Goal: Task Accomplishment & Management: Use online tool/utility

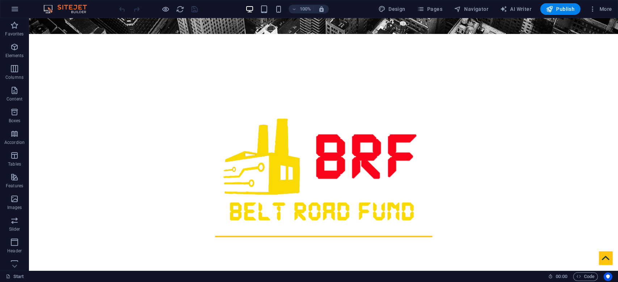
scroll to position [98, 0]
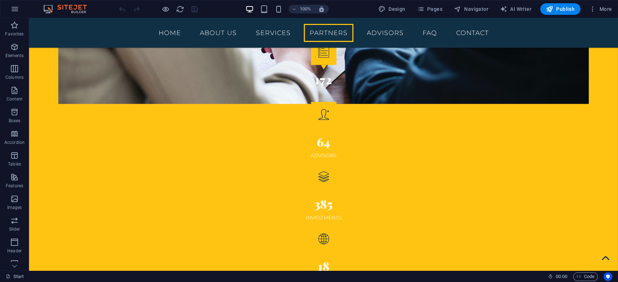
scroll to position [1218, 0]
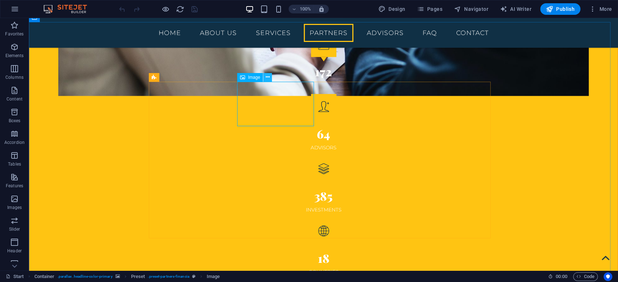
click at [267, 78] on icon at bounding box center [268, 77] width 4 height 8
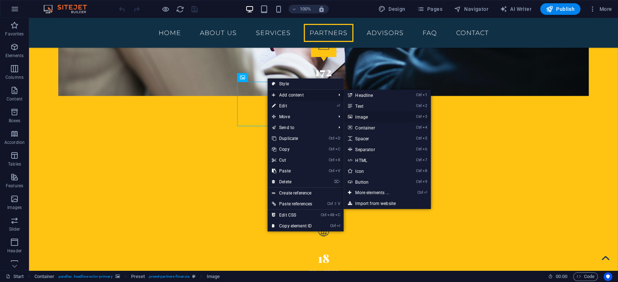
click at [356, 114] on link "Ctrl 3 Image" at bounding box center [374, 117] width 60 height 11
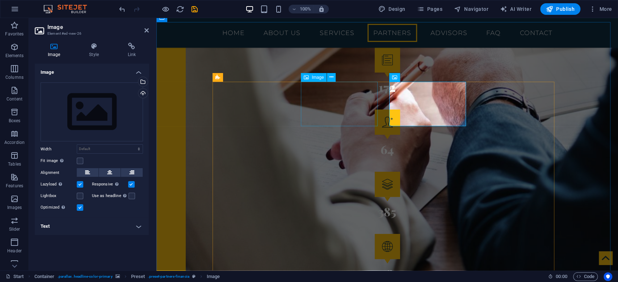
scroll to position [1249, 0]
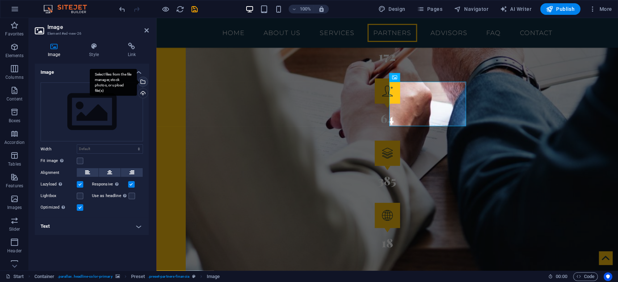
click at [145, 81] on div "Select files from the file manager, stock photos, or upload file(s)" at bounding box center [142, 82] width 11 height 11
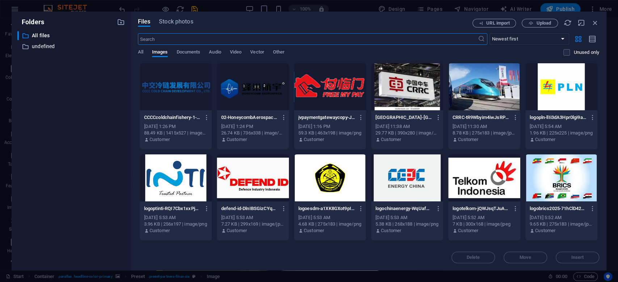
scroll to position [1271, 0]
click at [345, 94] on div at bounding box center [330, 86] width 72 height 47
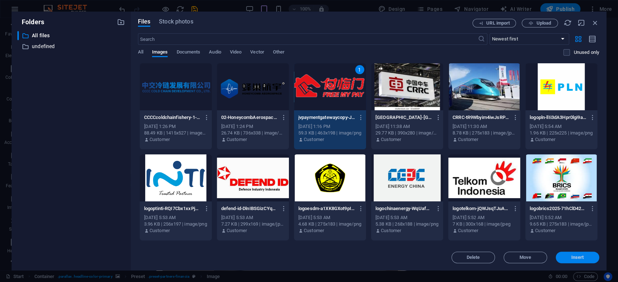
click at [565, 258] on span "Insert" at bounding box center [578, 258] width 38 height 4
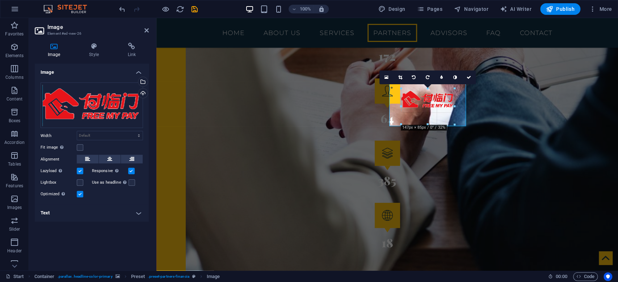
drag, startPoint x: 455, startPoint y: 105, endPoint x: 307, endPoint y: 98, distance: 147.9
drag, startPoint x: 400, startPoint y: 116, endPoint x: 235, endPoint y: 108, distance: 165.3
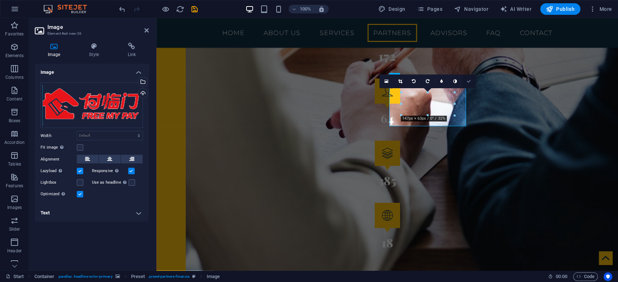
click at [470, 79] on icon at bounding box center [469, 81] width 4 height 4
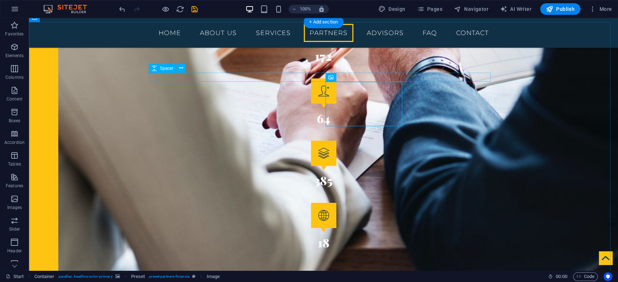
scroll to position [1218, 0]
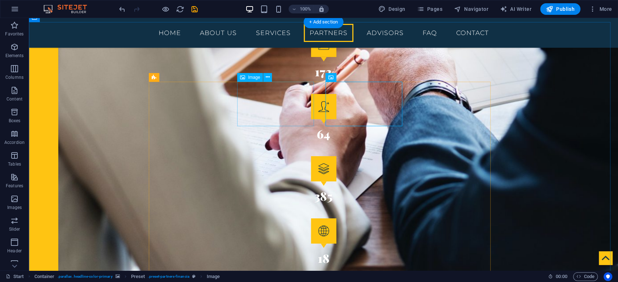
click at [267, 77] on icon at bounding box center [268, 77] width 4 height 8
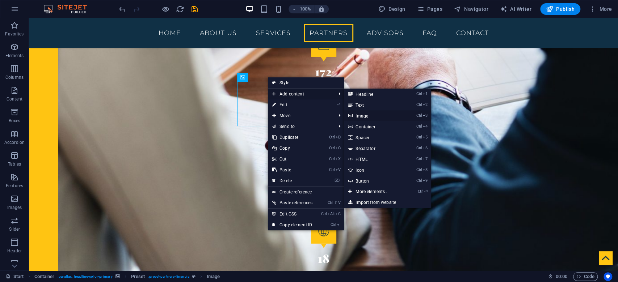
click at [359, 115] on link "Ctrl 3 Image" at bounding box center [374, 115] width 60 height 11
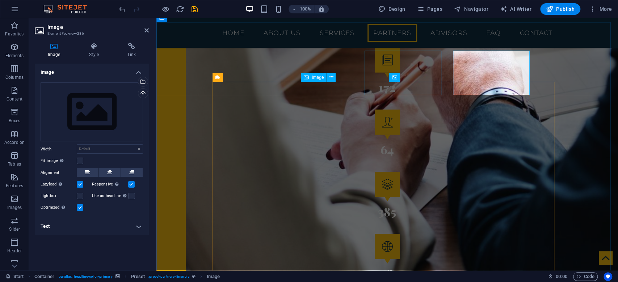
scroll to position [1249, 0]
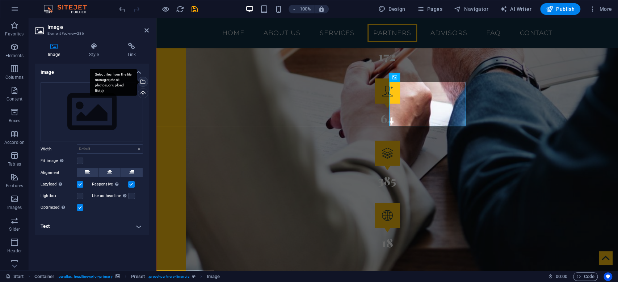
click at [143, 79] on div "Select files from the file manager, stock photos, or upload file(s)" at bounding box center [142, 82] width 11 height 11
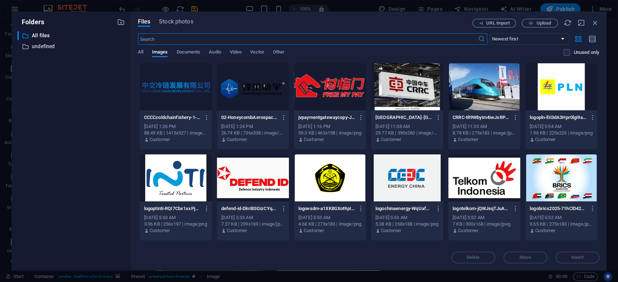
scroll to position [1271, 0]
click at [167, 90] on div at bounding box center [176, 86] width 72 height 47
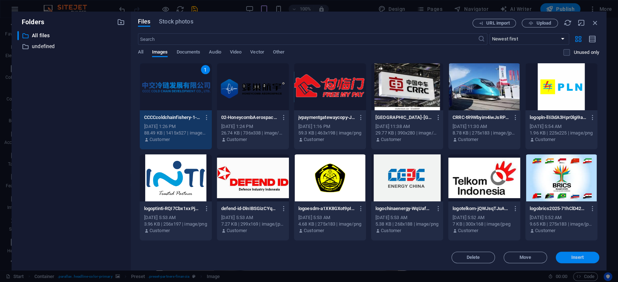
click at [567, 259] on span "Insert" at bounding box center [578, 258] width 38 height 4
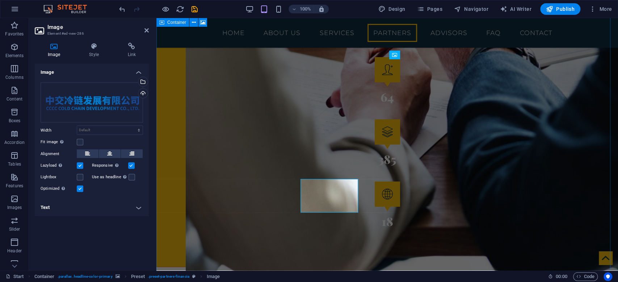
scroll to position [1249, 0]
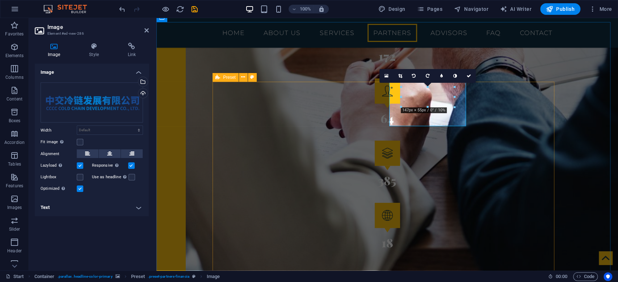
drag, startPoint x: 558, startPoint y: 126, endPoint x: 379, endPoint y: 137, distance: 178.8
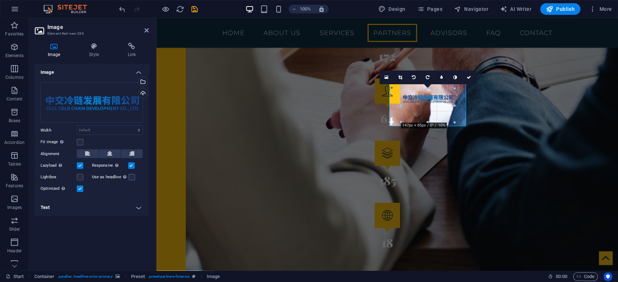
drag, startPoint x: 402, startPoint y: 119, endPoint x: 396, endPoint y: 122, distance: 6.7
drag, startPoint x: 400, startPoint y: 104, endPoint x: 385, endPoint y: 104, distance: 15.6
drag, startPoint x: 455, startPoint y: 115, endPoint x: 469, endPoint y: 125, distance: 17.1
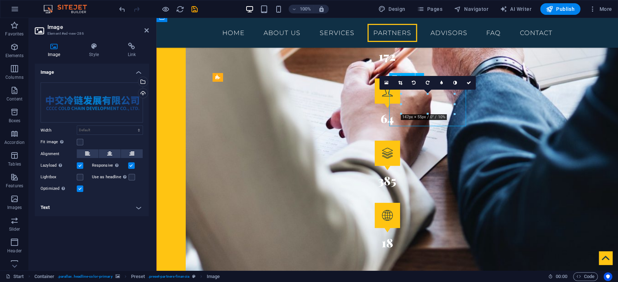
drag, startPoint x: 460, startPoint y: 105, endPoint x: 460, endPoint y: 115, distance: 9.4
drag, startPoint x: 444, startPoint y: 105, endPoint x: 601, endPoint y: 133, distance: 158.9
click at [470, 85] on link at bounding box center [469, 83] width 14 height 14
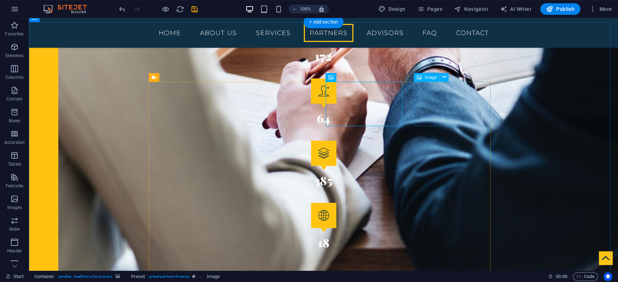
scroll to position [1218, 0]
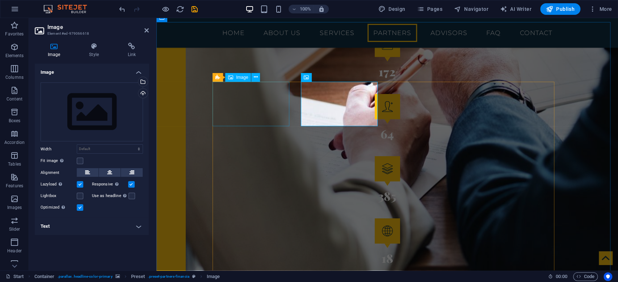
scroll to position [1249, 0]
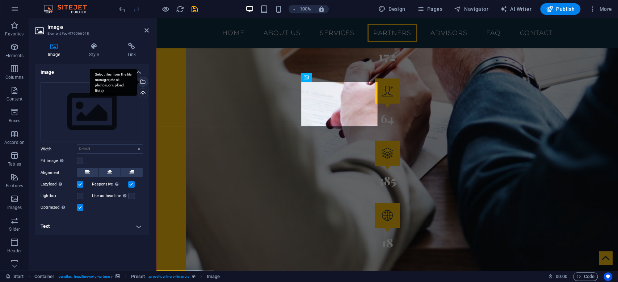
click at [144, 85] on div "Select files from the file manager, stock photos, or upload file(s)" at bounding box center [142, 82] width 11 height 11
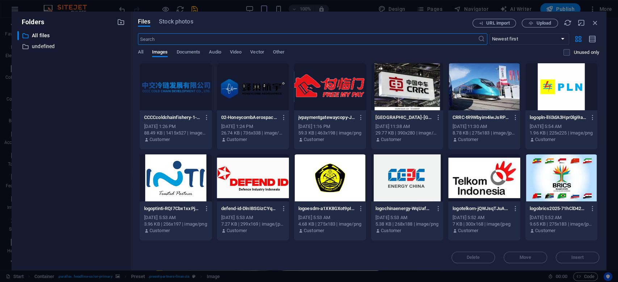
scroll to position [1271, 0]
click at [263, 94] on div at bounding box center [253, 86] width 72 height 47
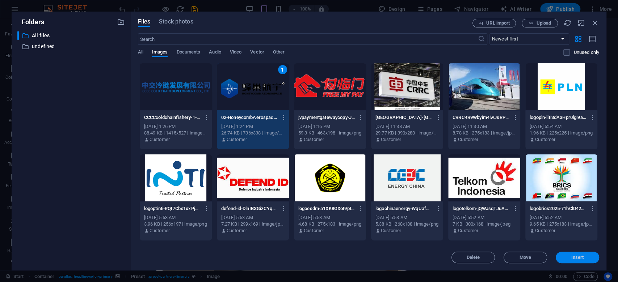
click at [576, 260] on span "Insert" at bounding box center [577, 258] width 13 height 4
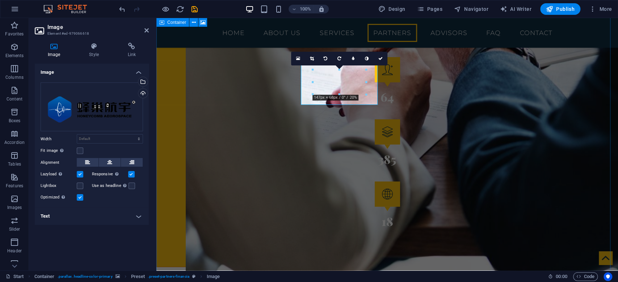
scroll to position [1249, 0]
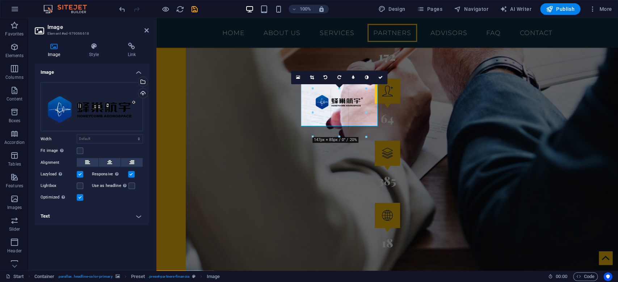
drag, startPoint x: 366, startPoint y: 113, endPoint x: 396, endPoint y: 130, distance: 34.9
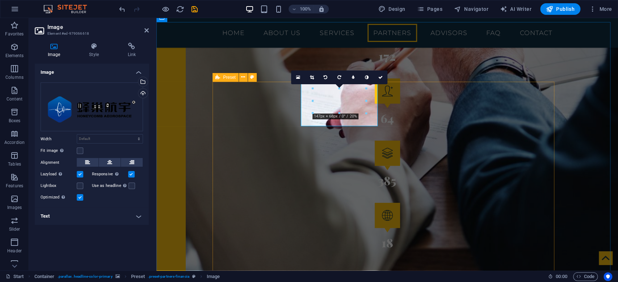
drag, startPoint x: 469, startPoint y: 130, endPoint x: 298, endPoint y: 126, distance: 171.3
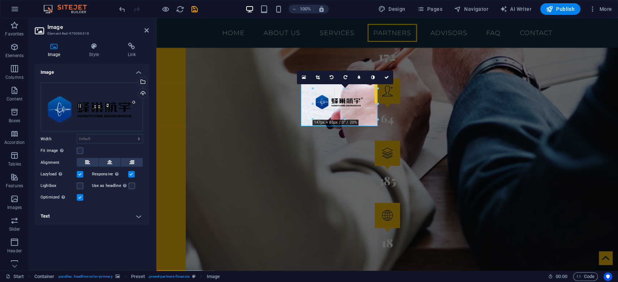
drag, startPoint x: 312, startPoint y: 120, endPoint x: 308, endPoint y: 125, distance: 5.7
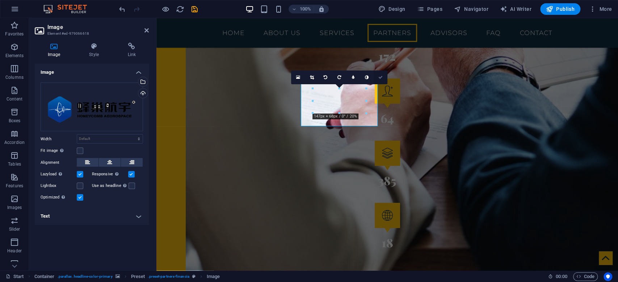
click at [380, 79] on icon at bounding box center [380, 77] width 4 height 4
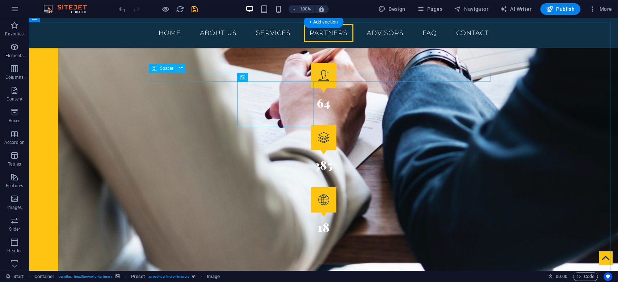
scroll to position [1218, 0]
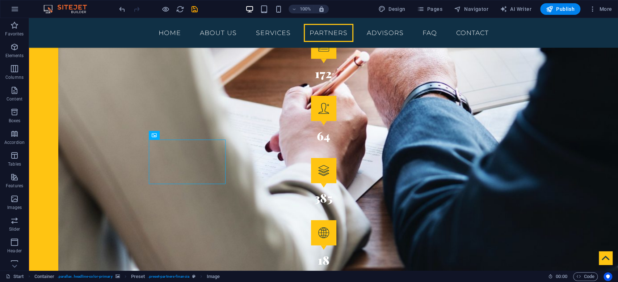
scroll to position [1199, 0]
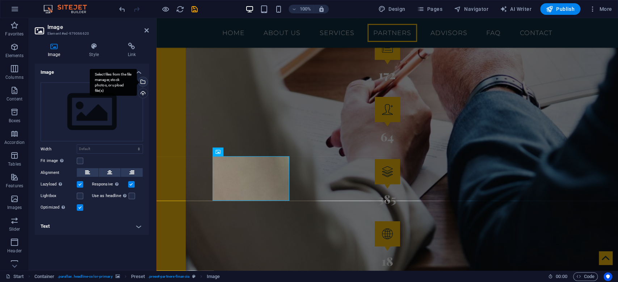
click at [137, 81] on div "Select files from the file manager, stock photos, or upload file(s)" at bounding box center [113, 82] width 47 height 27
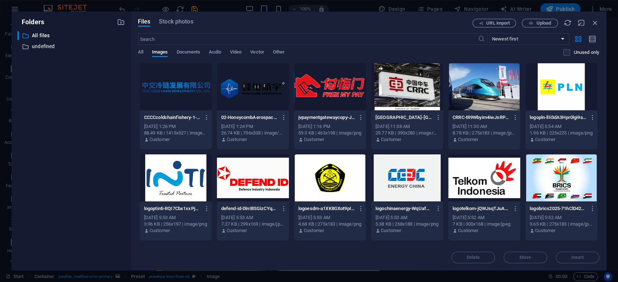
drag, startPoint x: 599, startPoint y: 140, endPoint x: 599, endPoint y: 163, distance: 22.8
click at [599, 163] on div "Files Stock photos URL import Upload ​ Newest first Oldest first Name (A-Z) Nam…" at bounding box center [369, 141] width 476 height 259
drag, startPoint x: 597, startPoint y: 148, endPoint x: 597, endPoint y: 174, distance: 26.4
click at [597, 174] on div "CCCCcoldchainfishery-1-P3W90XGlzEcgWjANstWAwg.png CCCCcoldchainfishery-1-P3W90X…" at bounding box center [368, 243] width 461 height 361
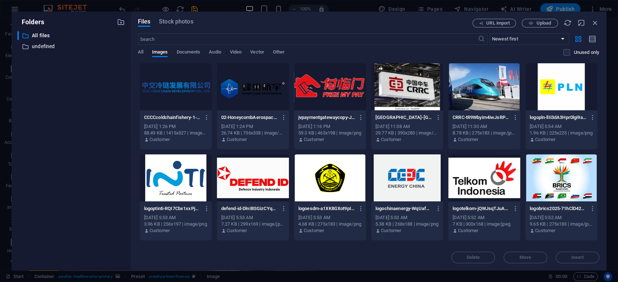
click at [597, 174] on div "CCCCcoldchainfishery-1-P3W90XGlzEcgWjANstWAwg.png CCCCcoldchainfishery-1-P3W90X…" at bounding box center [368, 243] width 461 height 361
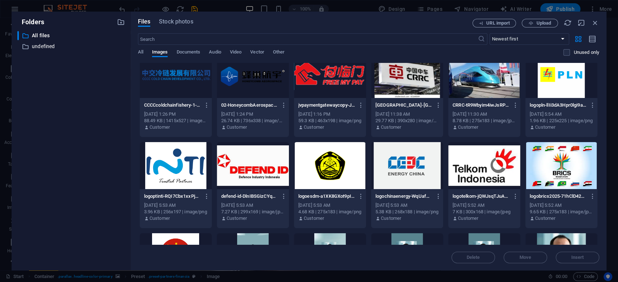
scroll to position [0, 0]
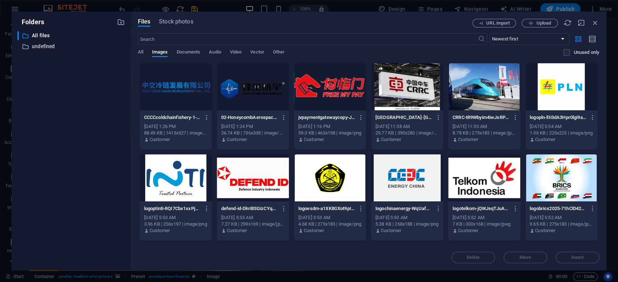
click at [120, 8] on div "Folders ​ All files All files ​ undefined undefined Files Stock photos URL impo…" at bounding box center [309, 141] width 618 height 282
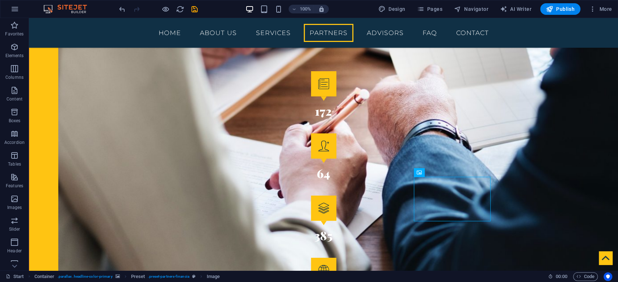
scroll to position [1175, 0]
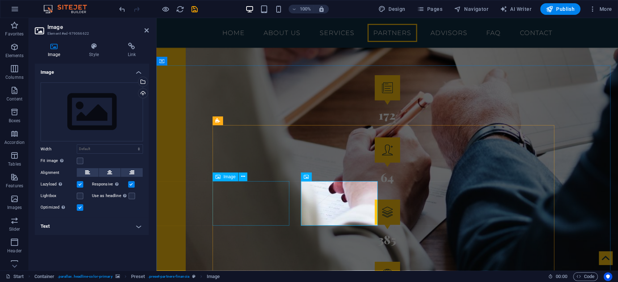
scroll to position [1206, 0]
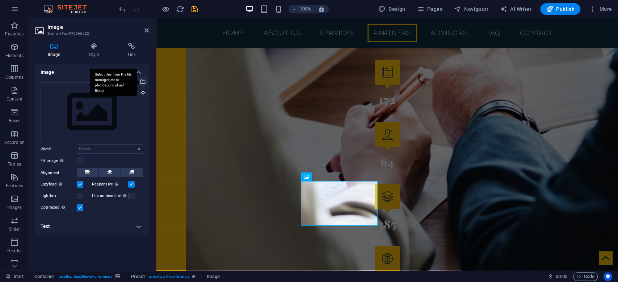
click at [137, 82] on div "Select files from the file manager, stock photos, or upload file(s)" at bounding box center [113, 82] width 47 height 27
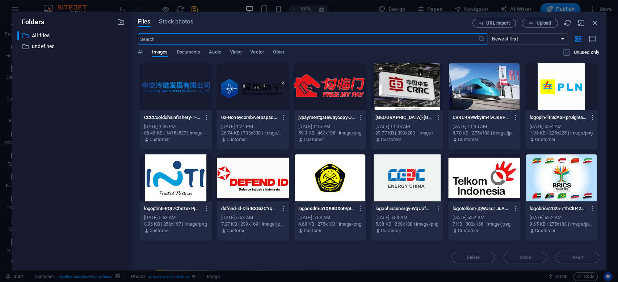
scroll to position [1370, 0]
click at [548, 21] on span "Upload" at bounding box center [543, 23] width 15 height 4
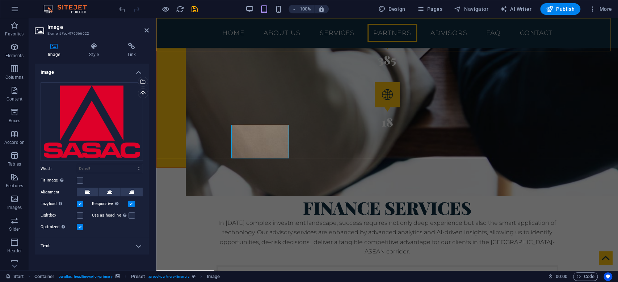
scroll to position [1349, 0]
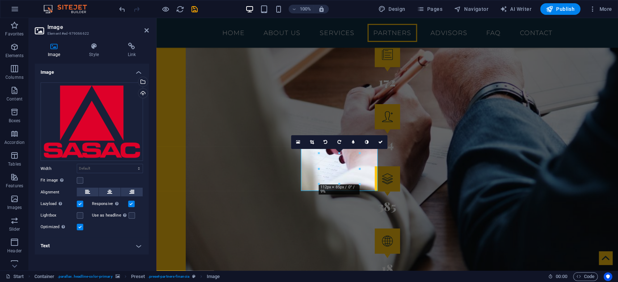
scroll to position [1241, 0]
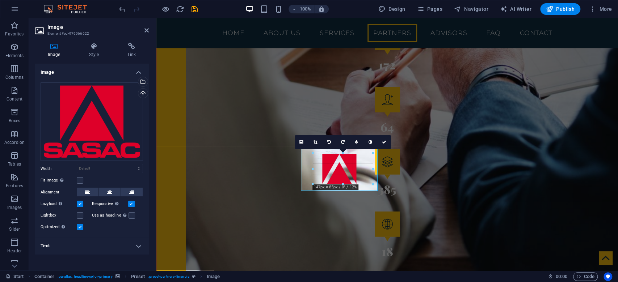
drag, startPoint x: 360, startPoint y: 186, endPoint x: 379, endPoint y: 190, distance: 18.9
type input "147"
select select "px"
drag, startPoint x: 158, startPoint y: 152, endPoint x: 147, endPoint y: 151, distance: 11.3
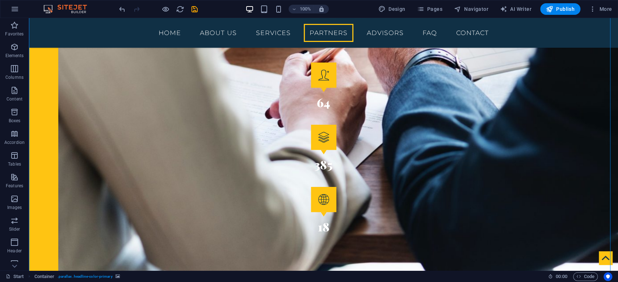
scroll to position [1241, 0]
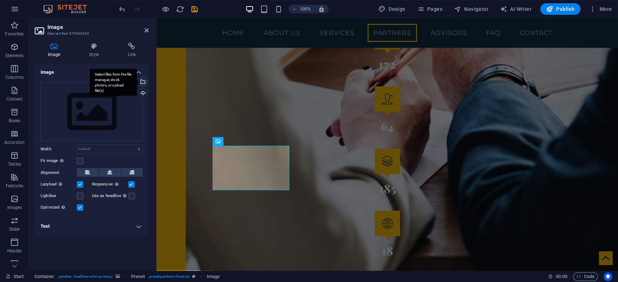
click at [137, 83] on div "Select files from the file manager, stock photos, or upload file(s)" at bounding box center [113, 82] width 47 height 27
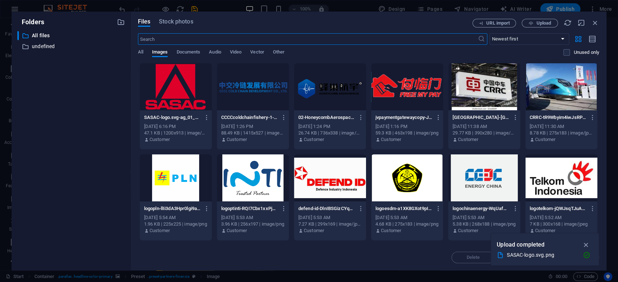
scroll to position [1263, 0]
click at [542, 18] on div "Files Stock photos URL import Upload ​ Newest first Oldest first Name (A-Z) Nam…" at bounding box center [369, 141] width 476 height 259
click at [538, 22] on span "Upload" at bounding box center [543, 23] width 15 height 4
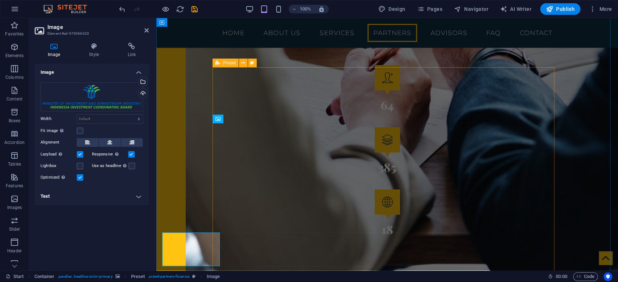
scroll to position [1241, 0]
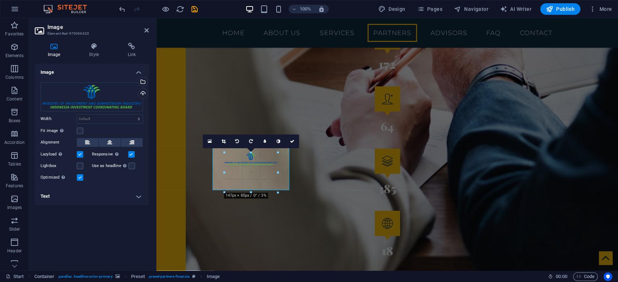
drag, startPoint x: 277, startPoint y: 184, endPoint x: 292, endPoint y: 192, distance: 17.2
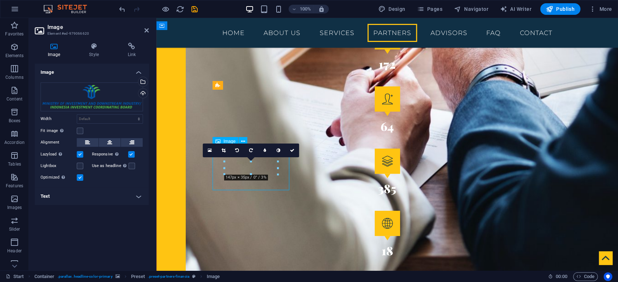
drag, startPoint x: 261, startPoint y: 163, endPoint x: 261, endPoint y: 177, distance: 13.8
drag, startPoint x: 410, startPoint y: 193, endPoint x: 251, endPoint y: 198, distance: 159.0
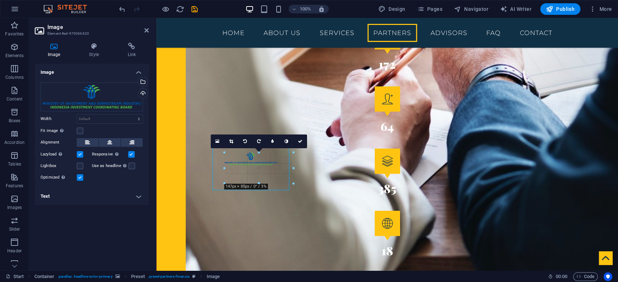
drag, startPoint x: 250, startPoint y: 175, endPoint x: 250, endPoint y: 202, distance: 27.2
drag, startPoint x: 278, startPoint y: 167, endPoint x: 133, endPoint y: 155, distance: 146.0
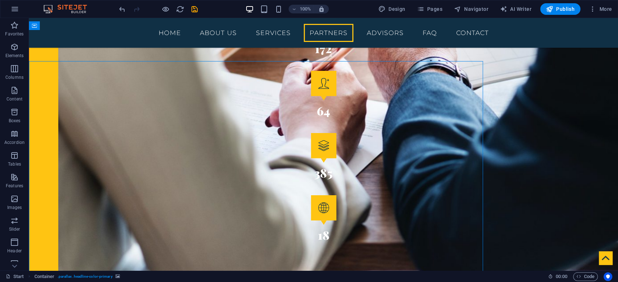
scroll to position [1210, 0]
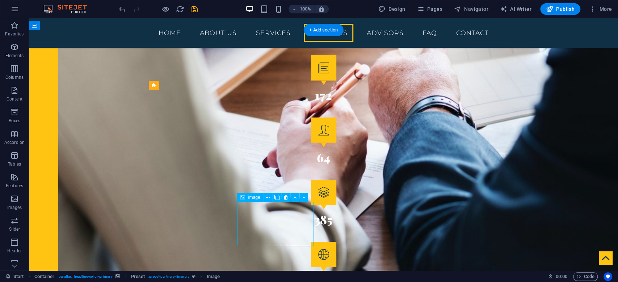
scroll to position [1241, 0]
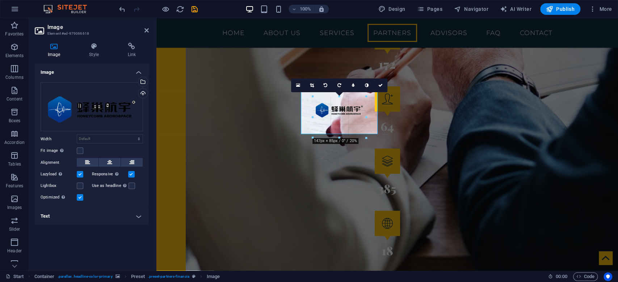
drag, startPoint x: 365, startPoint y: 112, endPoint x: 383, endPoint y: 112, distance: 18.1
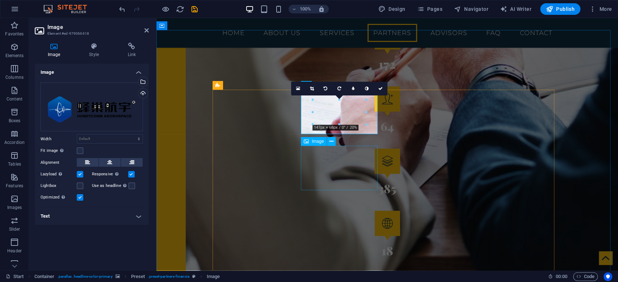
drag, startPoint x: 498, startPoint y: 143, endPoint x: 341, endPoint y: 147, distance: 157.5
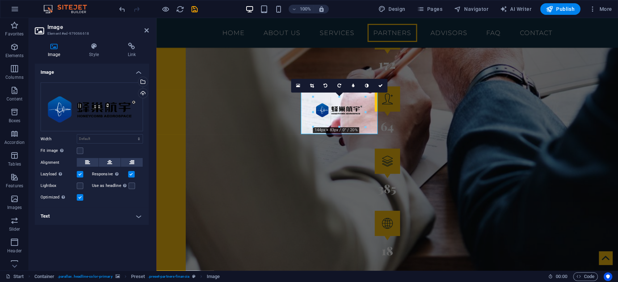
type input "144"
select select "px"
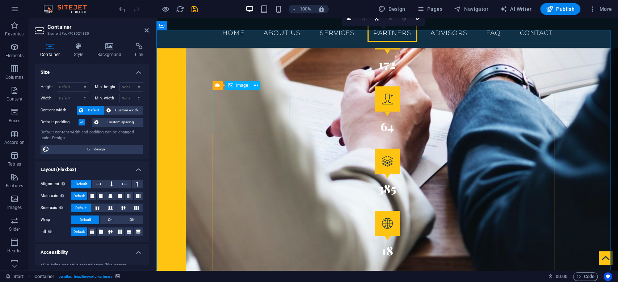
click at [255, 86] on icon at bounding box center [256, 86] width 4 height 8
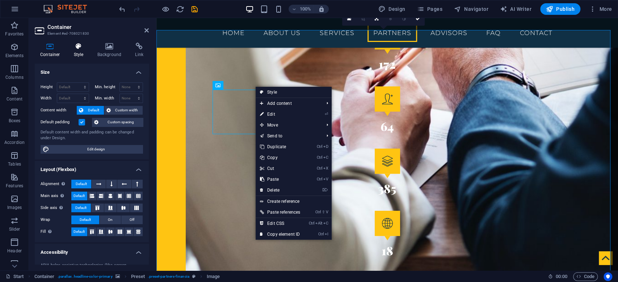
click at [80, 52] on h4 "Style" at bounding box center [80, 50] width 24 height 15
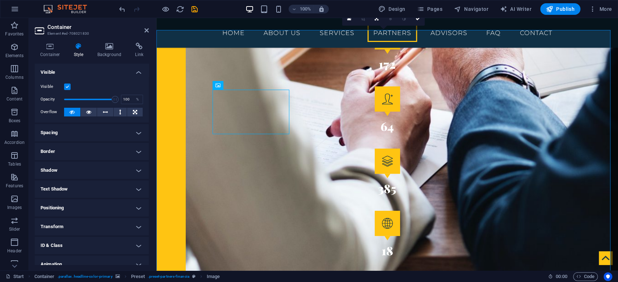
drag, startPoint x: 147, startPoint y: 137, endPoint x: 148, endPoint y: 152, distance: 14.9
click at [148, 152] on div "Layout How this element expands within the layout (Flexbox). Size Default auto …" at bounding box center [92, 164] width 114 height 201
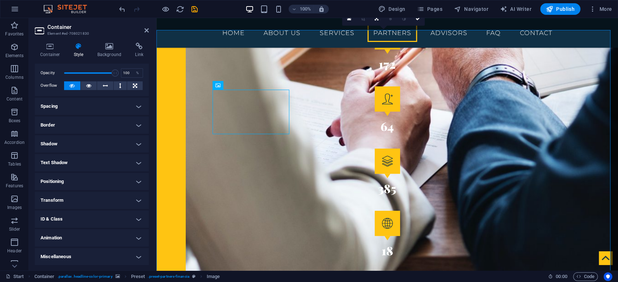
scroll to position [0, 0]
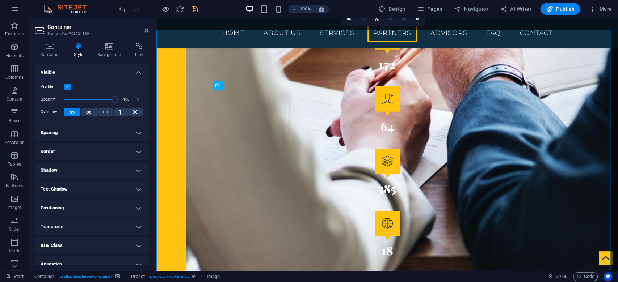
click at [145, 127] on h4 "Spacing" at bounding box center [92, 132] width 114 height 17
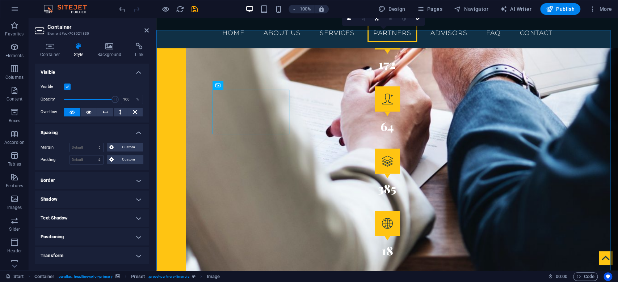
click at [145, 127] on h4 "Spacing" at bounding box center [92, 130] width 114 height 13
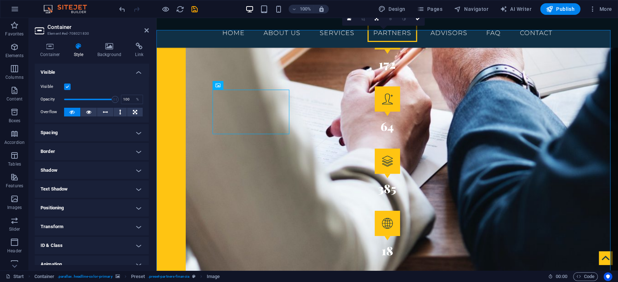
click at [109, 42] on div "Container Style Background Link Size Height Default px rem % vh vw Min. height …" at bounding box center [92, 154] width 126 height 234
click at [109, 46] on icon at bounding box center [109, 46] width 35 height 7
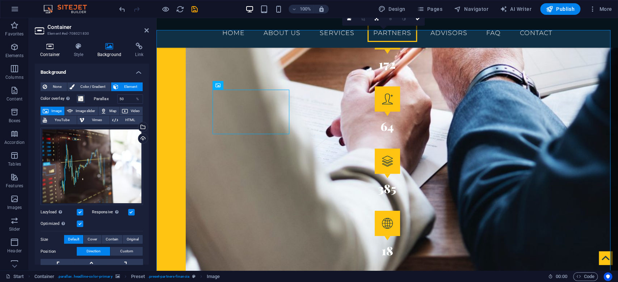
click at [53, 46] on icon at bounding box center [50, 46] width 31 height 7
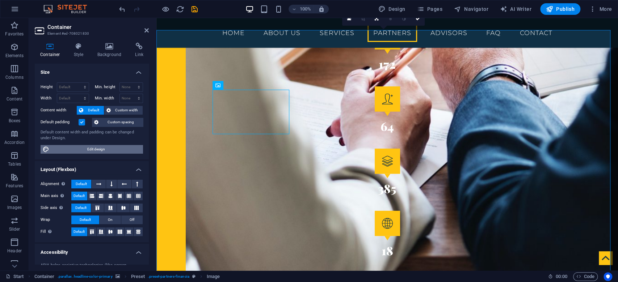
click at [93, 150] on span "Edit design" at bounding box center [95, 149] width 89 height 9
select select "rem"
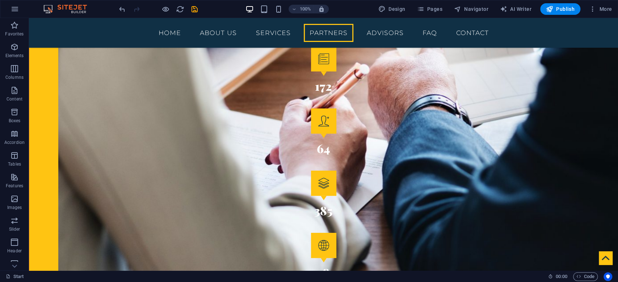
scroll to position [1175, 0]
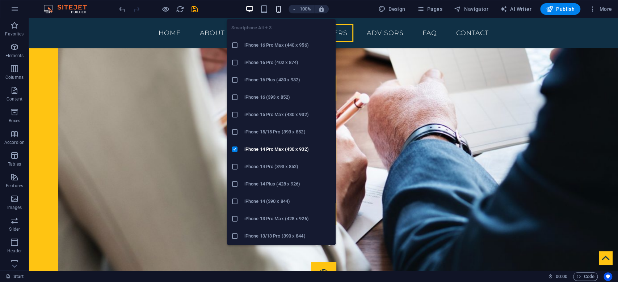
click at [282, 9] on icon "button" at bounding box center [278, 9] width 8 height 8
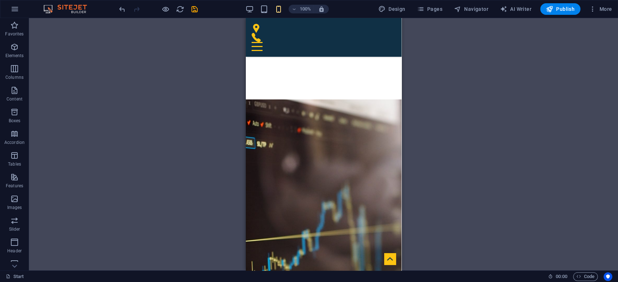
scroll to position [2735, 0]
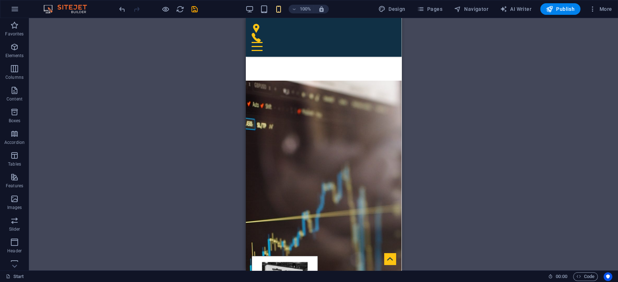
drag, startPoint x: 398, startPoint y: 91, endPoint x: 648, endPoint y: 188, distance: 268.0
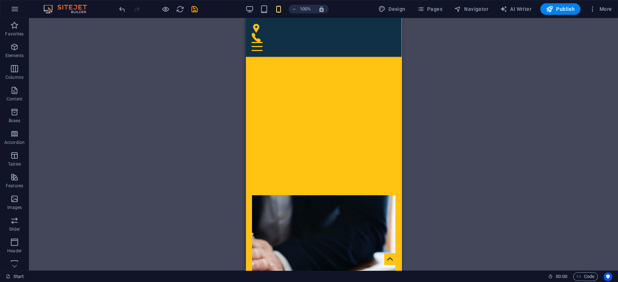
scroll to position [1085, 0]
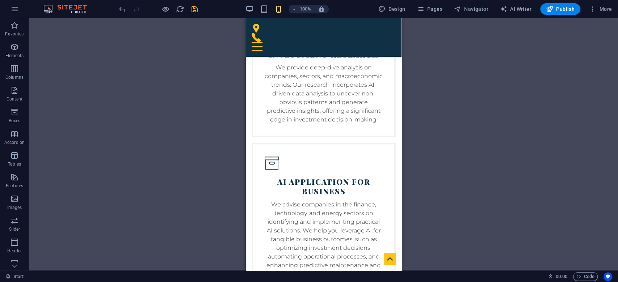
scroll to position [2361, 0]
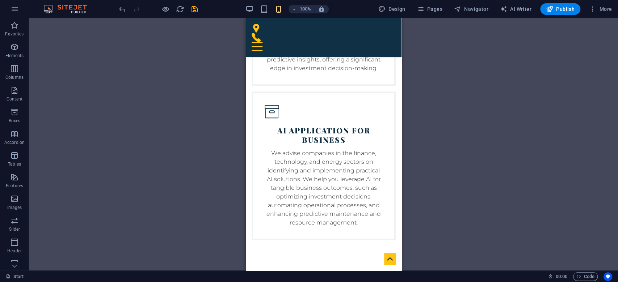
drag, startPoint x: 648, startPoint y: 170, endPoint x: 400, endPoint y: 85, distance: 262.4
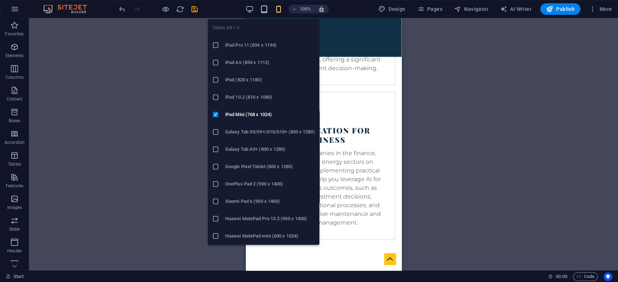
click at [265, 8] on icon "button" at bounding box center [264, 9] width 8 height 8
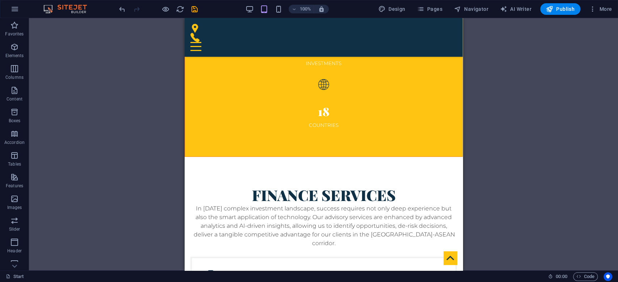
scroll to position [1407, 0]
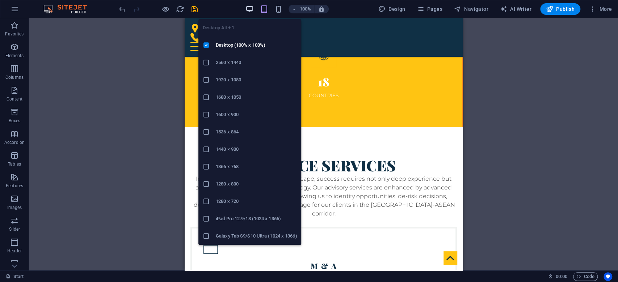
click at [249, 10] on icon "button" at bounding box center [249, 9] width 8 height 8
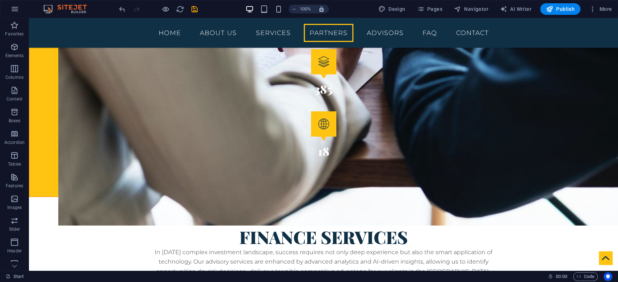
scroll to position [1350, 0]
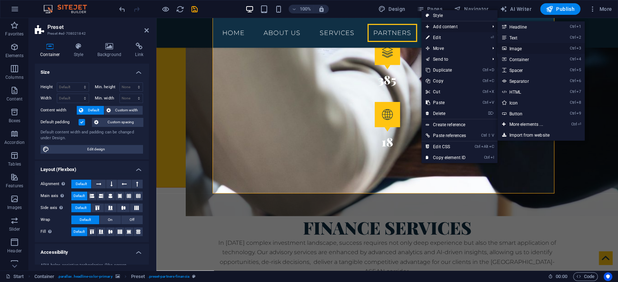
click at [512, 49] on link "Ctrl 3 Image" at bounding box center [527, 48] width 60 height 11
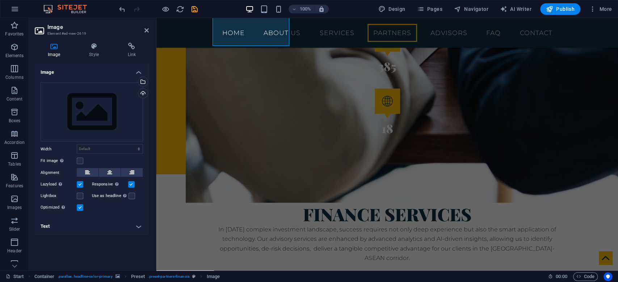
scroll to position [1377, 0]
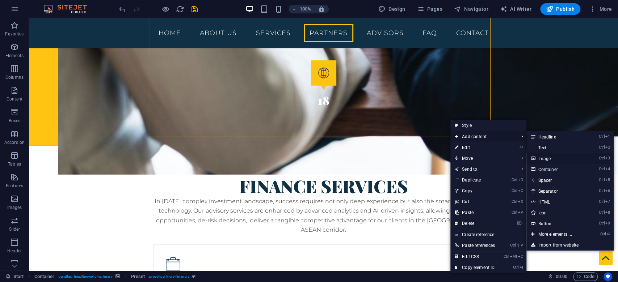
click at [552, 155] on link "Ctrl 3 Image" at bounding box center [556, 158] width 60 height 11
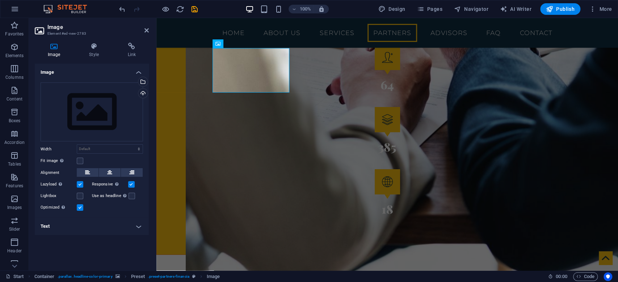
scroll to position [1264, 0]
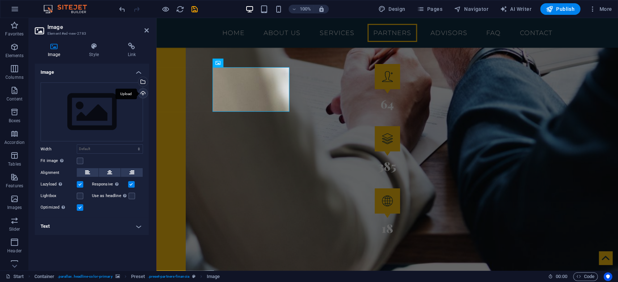
click at [143, 92] on div "Upload" at bounding box center [142, 94] width 11 height 11
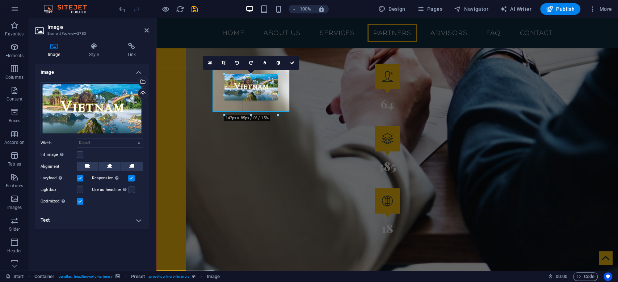
drag, startPoint x: 278, startPoint y: 104, endPoint x: 139, endPoint y: 96, distance: 138.9
drag, startPoint x: 276, startPoint y: 92, endPoint x: 300, endPoint y: 91, distance: 23.9
click at [300, 91] on div at bounding box center [300, 89] width 3 height 31
drag, startPoint x: 276, startPoint y: 87, endPoint x: 288, endPoint y: 85, distance: 11.7
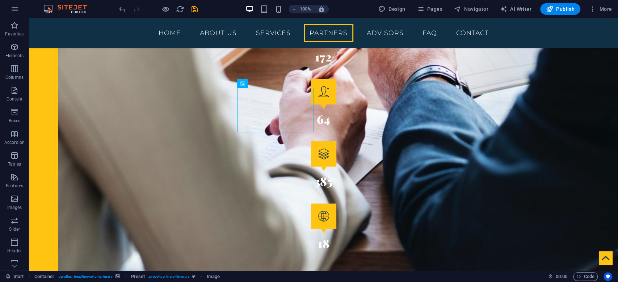
scroll to position [1212, 0]
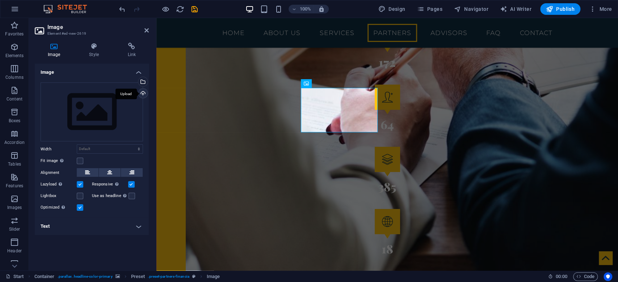
click at [144, 92] on div "Upload" at bounding box center [142, 94] width 11 height 11
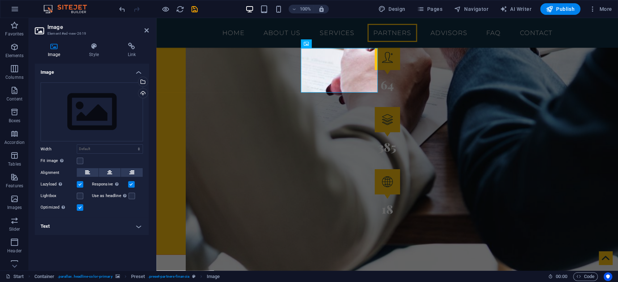
scroll to position [1249, 0]
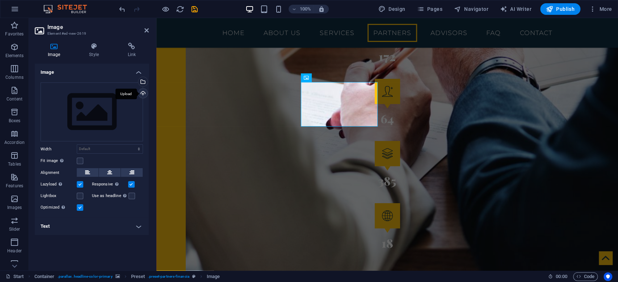
click at [140, 93] on div "Upload" at bounding box center [142, 94] width 11 height 11
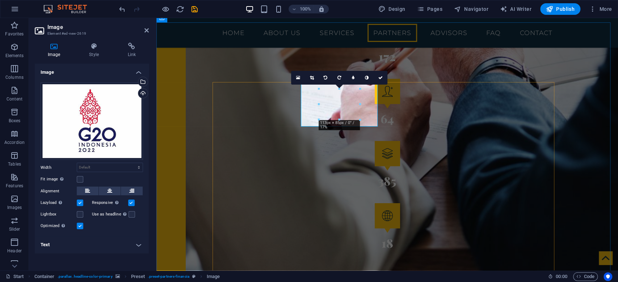
drag, startPoint x: 475, startPoint y: 121, endPoint x: 303, endPoint y: 105, distance: 173.1
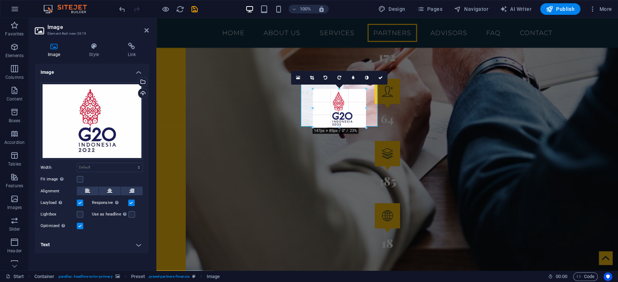
drag, startPoint x: 318, startPoint y: 105, endPoint x: 293, endPoint y: 106, distance: 25.7
type input "147"
select select "px"
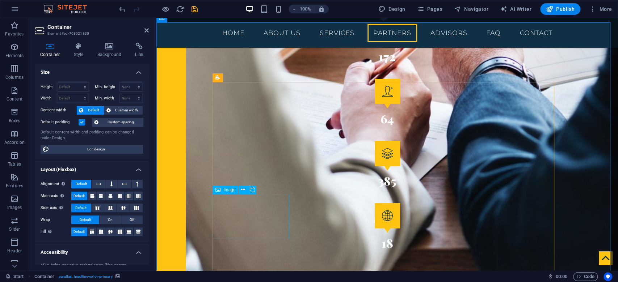
scroll to position [1218, 0]
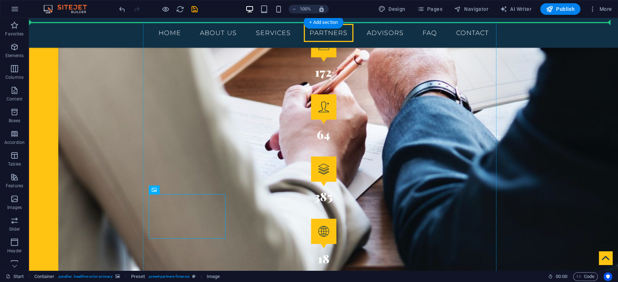
drag, startPoint x: 138, startPoint y: 209, endPoint x: 321, endPoint y: 113, distance: 206.6
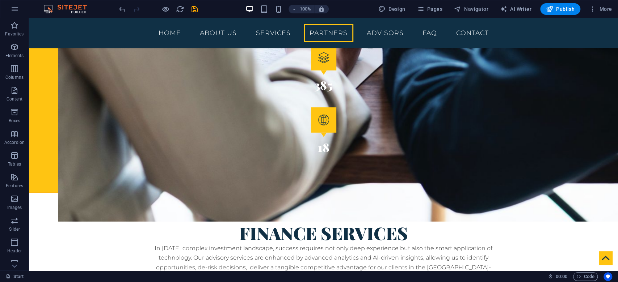
scroll to position [1321, 0]
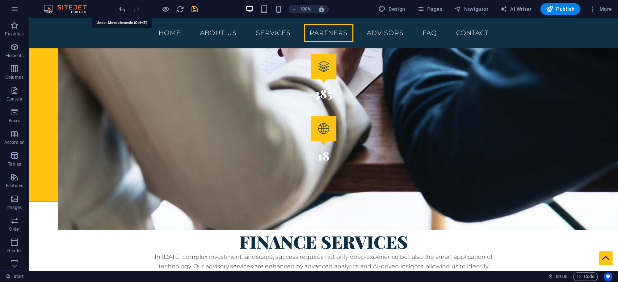
click at [123, 10] on icon "undo" at bounding box center [122, 9] width 8 height 8
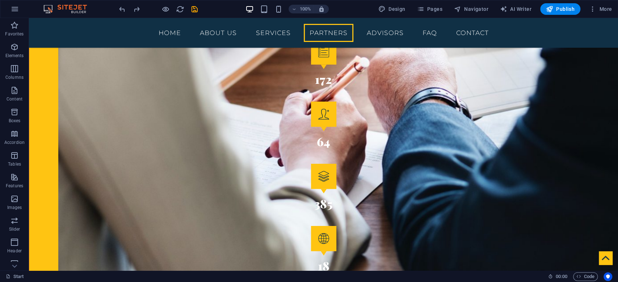
scroll to position [1215, 0]
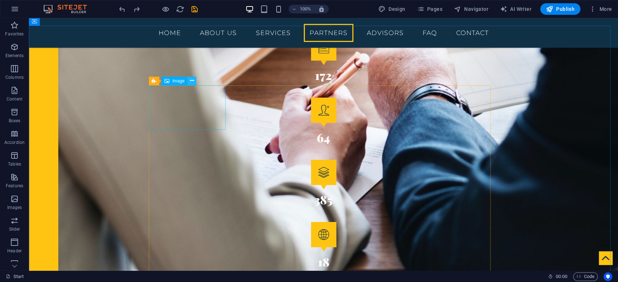
click at [193, 82] on icon at bounding box center [192, 81] width 4 height 8
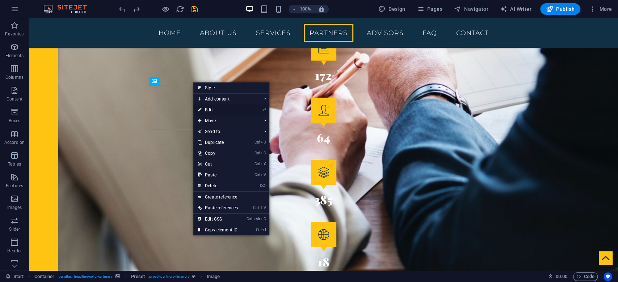
click at [214, 109] on link "⏎ Edit" at bounding box center [217, 110] width 49 height 11
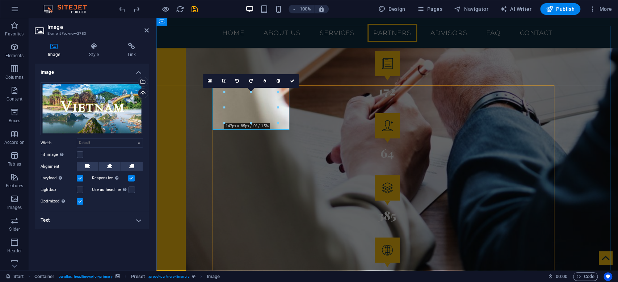
scroll to position [1246, 0]
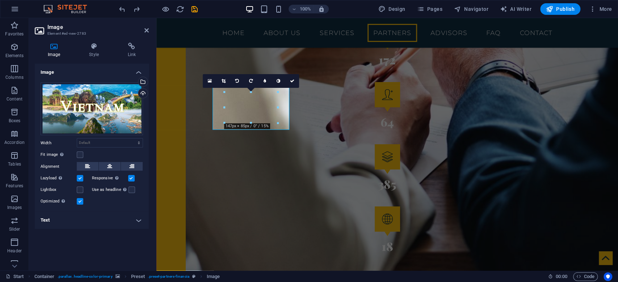
click at [79, 178] on label at bounding box center [80, 178] width 7 height 7
click at [0, 0] on input "Lazyload Loading images after the page loads improves page speed." at bounding box center [0, 0] width 0 height 0
click at [79, 178] on label at bounding box center [80, 178] width 7 height 7
click at [0, 0] on input "Lazyload Loading images after the page loads improves page speed." at bounding box center [0, 0] width 0 height 0
click at [131, 177] on label at bounding box center [131, 178] width 7 height 7
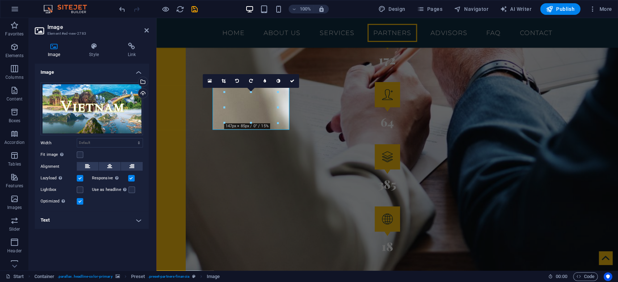
click at [0, 0] on input "Responsive Automatically load retina image and smartphone optimized sizes." at bounding box center [0, 0] width 0 height 0
click at [131, 177] on label at bounding box center [131, 178] width 7 height 7
click at [0, 0] on input "Responsive Automatically load retina image and smartphone optimized sizes." at bounding box center [0, 0] width 0 height 0
click at [80, 152] on label at bounding box center [80, 155] width 7 height 7
click at [0, 0] on input "Fit image Automatically fit image to a fixed width and height" at bounding box center [0, 0] width 0 height 0
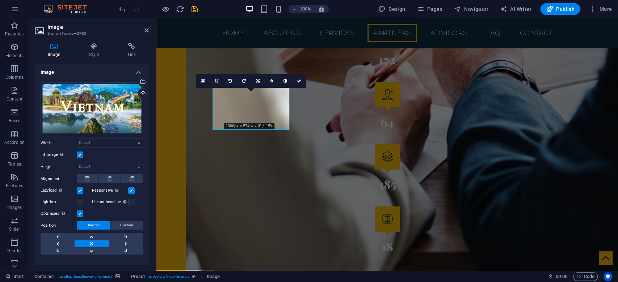
click at [80, 152] on label at bounding box center [80, 155] width 7 height 7
click at [0, 0] on input "Fit image Automatically fit image to a fixed width and height" at bounding box center [0, 0] width 0 height 0
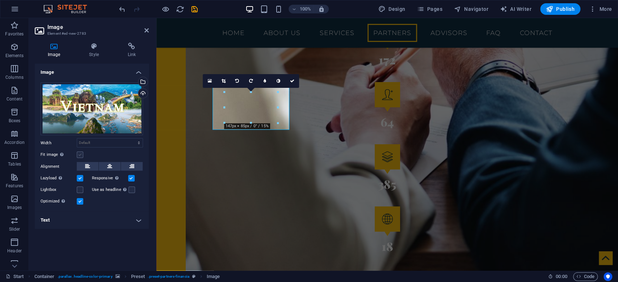
click at [80, 152] on label at bounding box center [80, 155] width 7 height 7
click at [0, 0] on input "Fit image Automatically fit image to a fixed width and height" at bounding box center [0, 0] width 0 height 0
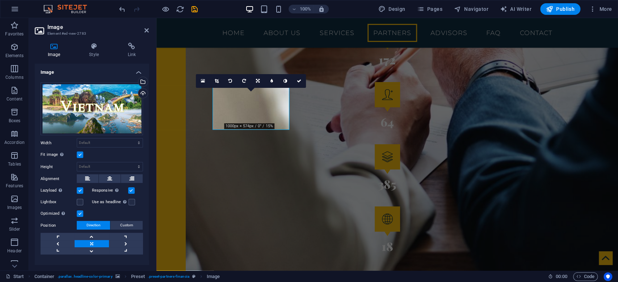
click at [139, 154] on div "Fit image Automatically fit image to a fixed width and height" at bounding box center [92, 155] width 102 height 9
click at [81, 156] on label at bounding box center [80, 155] width 7 height 7
click at [0, 0] on input "Fit image Automatically fit image to a fixed width and height" at bounding box center [0, 0] width 0 height 0
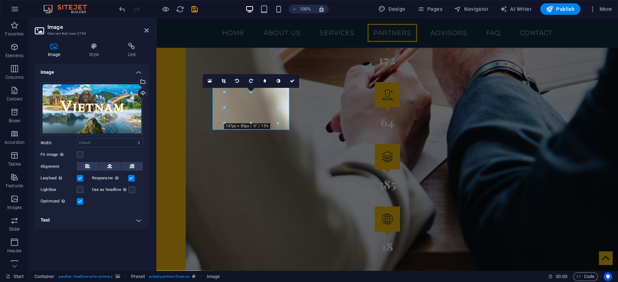
click at [138, 224] on h4 "Text" at bounding box center [92, 220] width 114 height 17
drag, startPoint x: 149, startPoint y: 205, endPoint x: 149, endPoint y: 227, distance: 22.1
click at [149, 227] on div "Image Style Link Image Drag files here, click to choose files or select files f…" at bounding box center [92, 154] width 126 height 234
drag, startPoint x: 149, startPoint y: 227, endPoint x: 149, endPoint y: 244, distance: 16.7
click at [149, 244] on div "Image Style Link Image Drag files here, click to choose files or select files f…" at bounding box center [92, 154] width 126 height 234
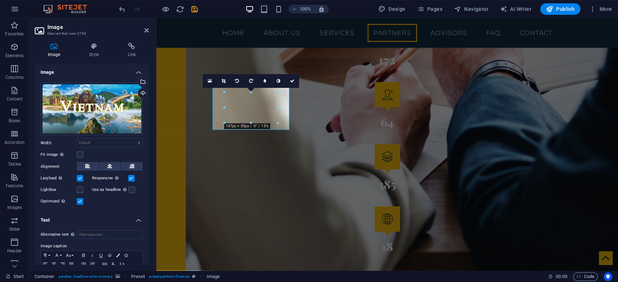
drag, startPoint x: 149, startPoint y: 227, endPoint x: 149, endPoint y: 240, distance: 13.0
click at [149, 240] on div "Image Style Link Image Drag files here, click to choose files or select files f…" at bounding box center [92, 154] width 126 height 234
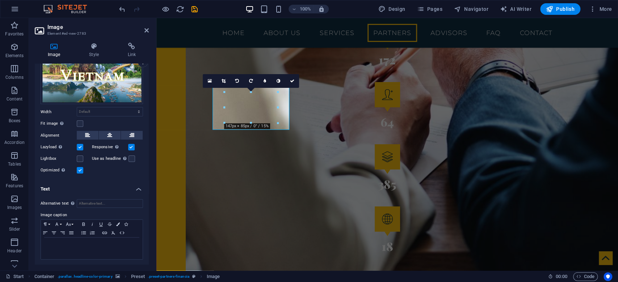
scroll to position [0, 0]
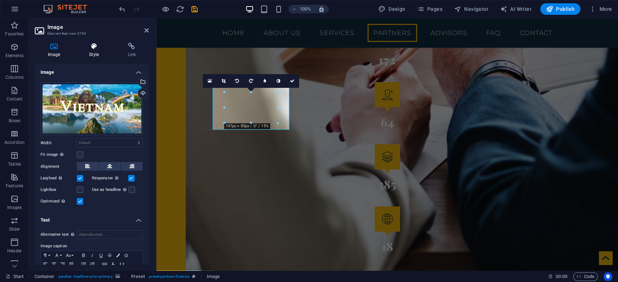
click at [99, 45] on icon at bounding box center [93, 46] width 35 height 7
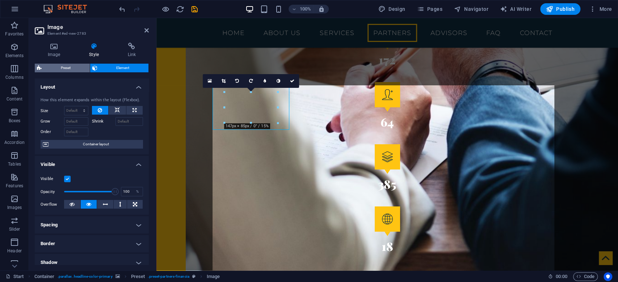
click at [74, 66] on span "Preset" at bounding box center [66, 68] width 44 height 9
select select "16/9"
select select "px"
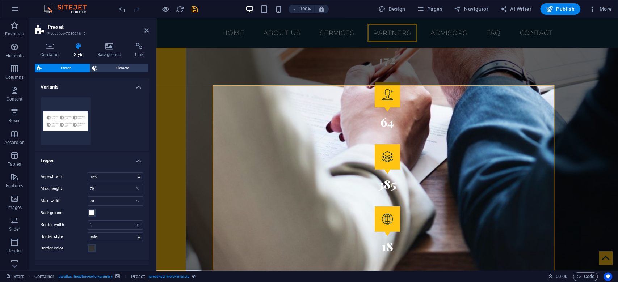
drag, startPoint x: 147, startPoint y: 175, endPoint x: 149, endPoint y: 209, distance: 33.4
click at [149, 209] on div "Container Style Background Link Size Height Default px rem % vh vw Min. height …" at bounding box center [92, 154] width 126 height 234
drag, startPoint x: 149, startPoint y: 207, endPoint x: 149, endPoint y: 230, distance: 23.2
click at [149, 230] on div "Container Style Background Link Size Height Default px rem % vh vw Min. height …" at bounding box center [92, 154] width 126 height 234
click at [91, 248] on span at bounding box center [92, 249] width 6 height 6
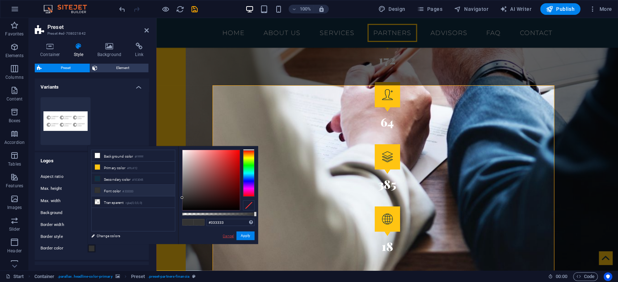
click at [229, 238] on link "Cancel" at bounding box center [228, 236] width 13 height 5
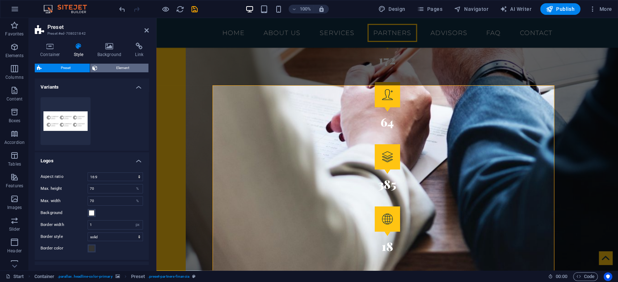
click at [113, 67] on span "Element" at bounding box center [123, 68] width 47 height 9
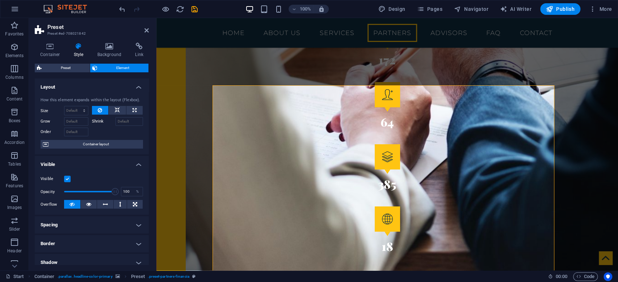
click at [67, 178] on label at bounding box center [67, 179] width 7 height 7
click at [0, 0] on input "Visible" at bounding box center [0, 0] width 0 height 0
click at [67, 178] on label at bounding box center [67, 179] width 7 height 7
click at [0, 0] on input "Visible" at bounding box center [0, 0] width 0 height 0
drag, startPoint x: 149, startPoint y: 182, endPoint x: 147, endPoint y: 197, distance: 15.3
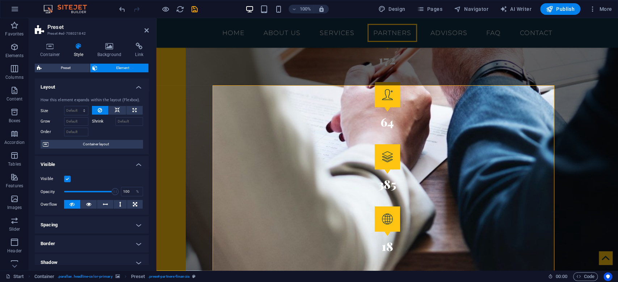
click at [147, 197] on div "Container Style Background Link Size Height Default px rem % vh vw Min. height …" at bounding box center [92, 154] width 126 height 234
click at [75, 202] on button at bounding box center [72, 204] width 16 height 9
click at [70, 205] on icon at bounding box center [72, 204] width 5 height 9
click at [87, 206] on icon at bounding box center [88, 204] width 5 height 9
click at [89, 203] on icon at bounding box center [88, 204] width 5 height 9
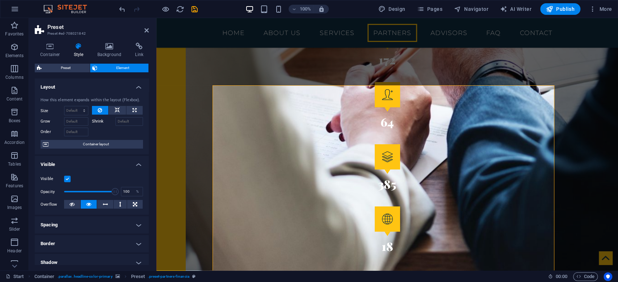
click at [89, 203] on icon at bounding box center [88, 204] width 5 height 9
click at [72, 207] on icon at bounding box center [72, 204] width 5 height 9
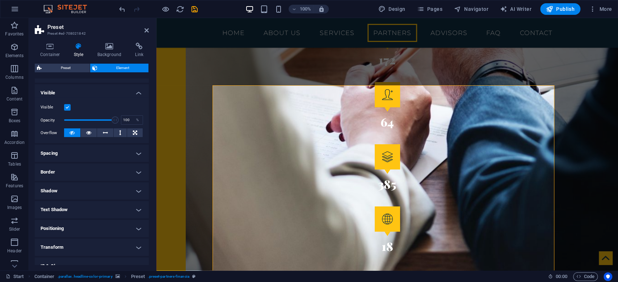
scroll to position [73, 0]
click at [137, 189] on h4 "Shadow" at bounding box center [92, 189] width 114 height 17
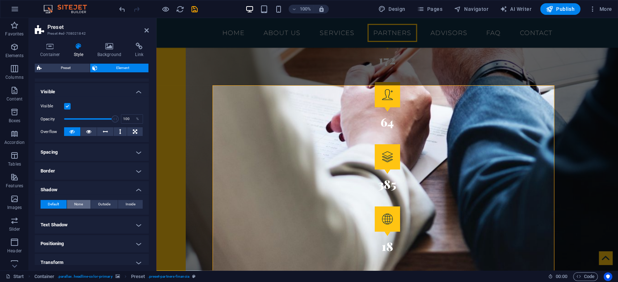
click at [81, 206] on span "None" at bounding box center [78, 204] width 9 height 9
click at [50, 205] on span "Default" at bounding box center [53, 204] width 11 height 9
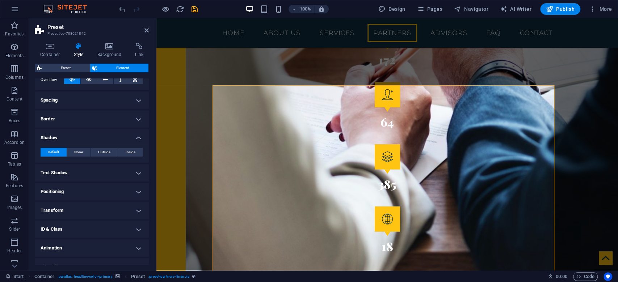
scroll to position [135, 0]
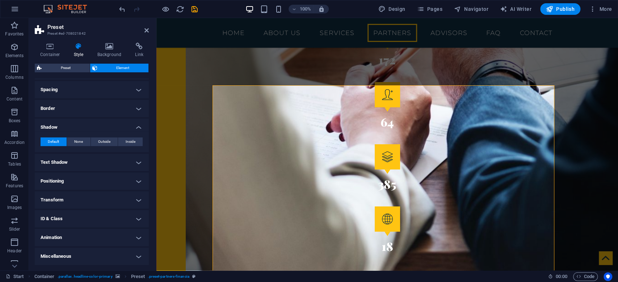
click at [133, 255] on h4 "Miscellaneous" at bounding box center [92, 256] width 114 height 17
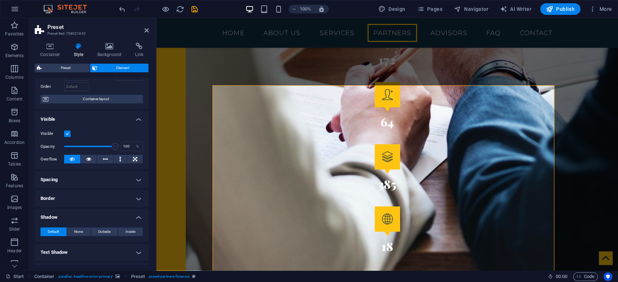
scroll to position [0, 0]
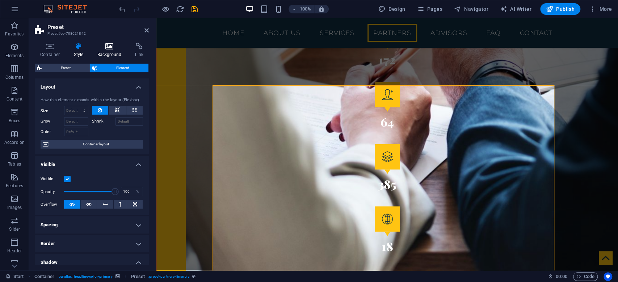
click at [109, 55] on h4 "Background" at bounding box center [111, 50] width 38 height 15
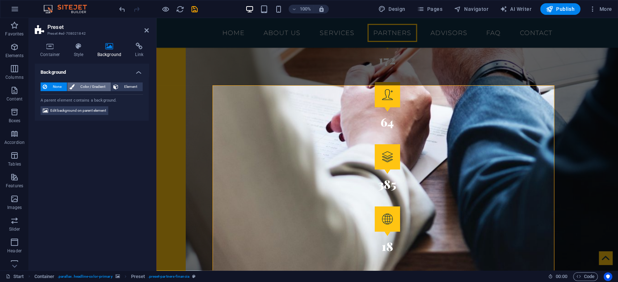
click at [96, 83] on span "Color / Gradient" at bounding box center [93, 87] width 32 height 9
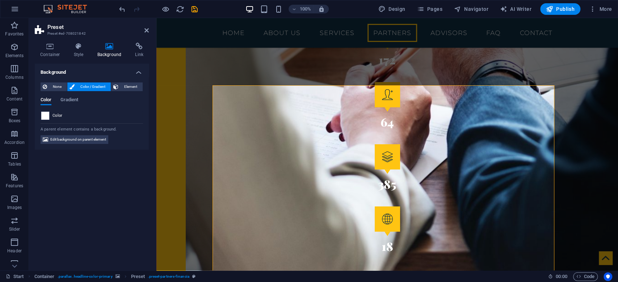
click at [46, 115] on span at bounding box center [45, 116] width 8 height 8
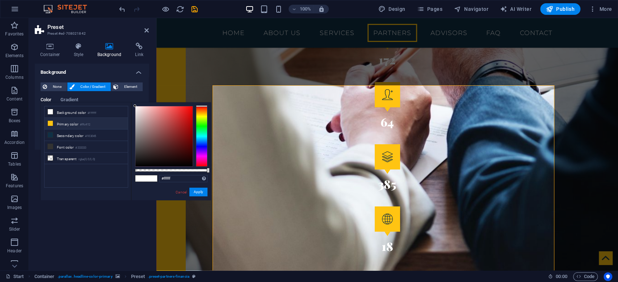
click at [63, 123] on li "Primary color #ffc412" at bounding box center [86, 124] width 83 height 12
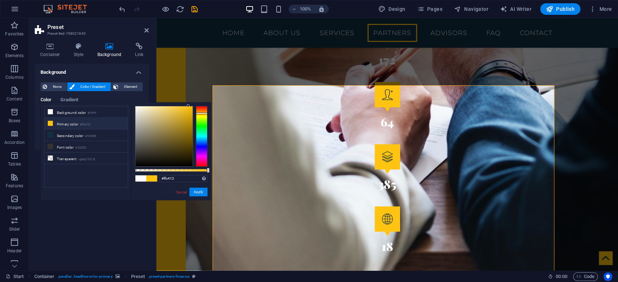
click at [63, 123] on li "Primary color #ffc412" at bounding box center [86, 124] width 83 height 12
click at [70, 112] on li "Background color #ffffff" at bounding box center [86, 112] width 83 height 12
type input "#ffffff"
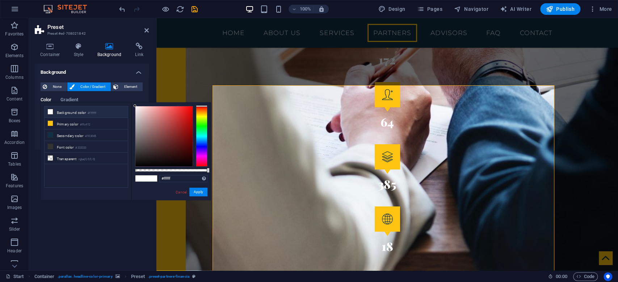
click at [91, 216] on div "Background None Color / Gradient Element Stretch background to full-width Color…" at bounding box center [92, 164] width 114 height 201
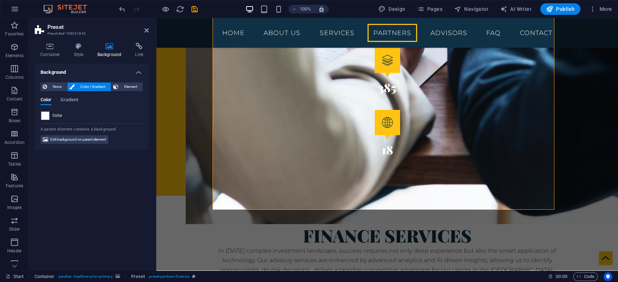
scroll to position [1198, 0]
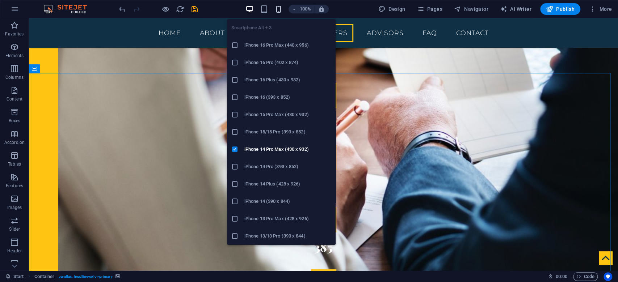
click at [283, 12] on icon "button" at bounding box center [278, 9] width 8 height 8
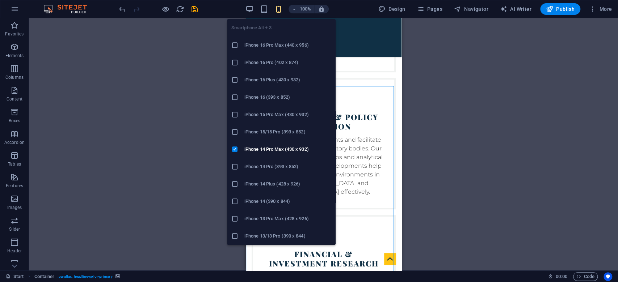
scroll to position [2077, 0]
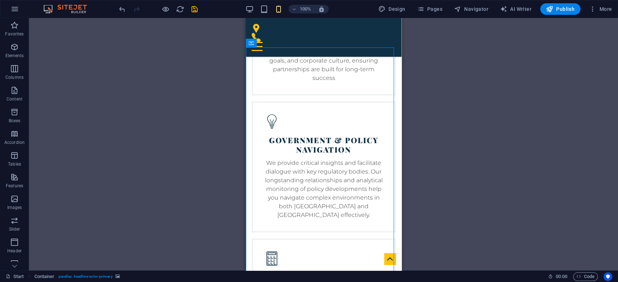
click at [439, 117] on div "H3 Banner Banner Container Image Container Preset Image Image Image Image Image…" at bounding box center [323, 144] width 589 height 253
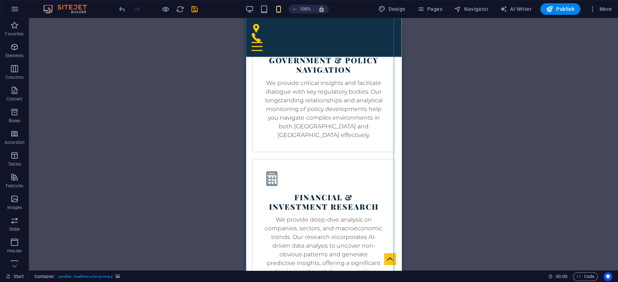
scroll to position [2221, 0]
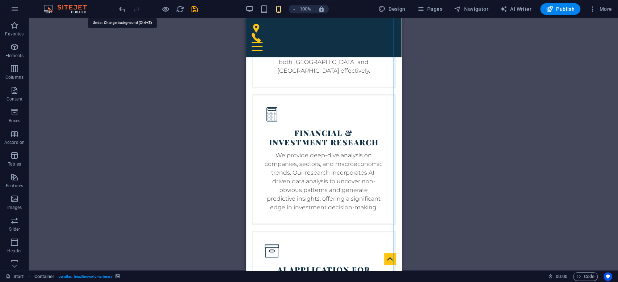
click at [123, 8] on icon "undo" at bounding box center [122, 9] width 8 height 8
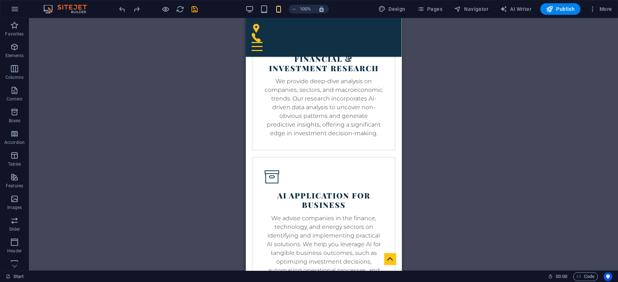
scroll to position [2302, 0]
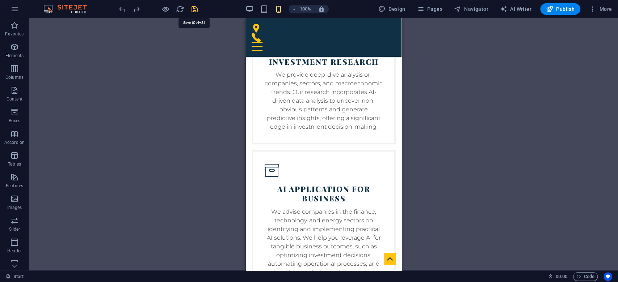
click at [193, 9] on icon "save" at bounding box center [194, 9] width 8 height 8
checkbox input "false"
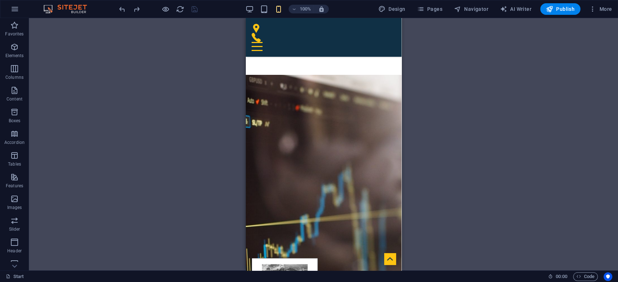
scroll to position [2773, 0]
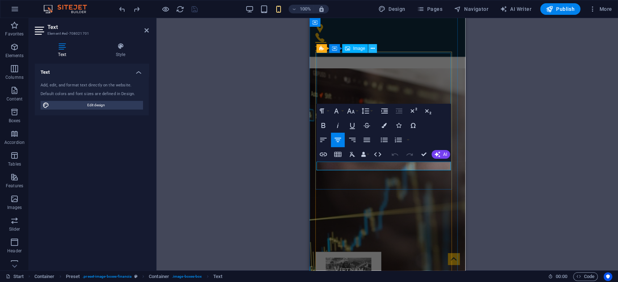
click at [374, 48] on icon at bounding box center [373, 49] width 4 height 8
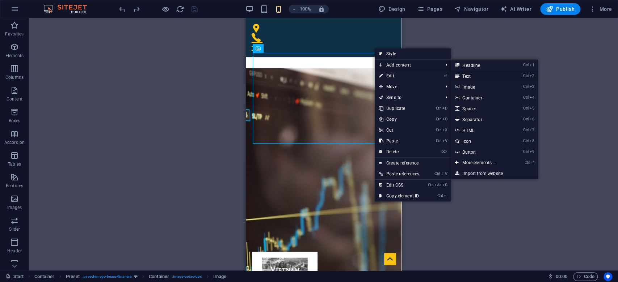
click at [465, 76] on link "Ctrl 2 Text" at bounding box center [481, 76] width 60 height 11
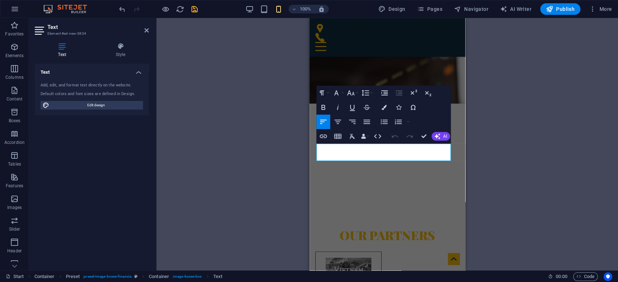
scroll to position [2711, 0]
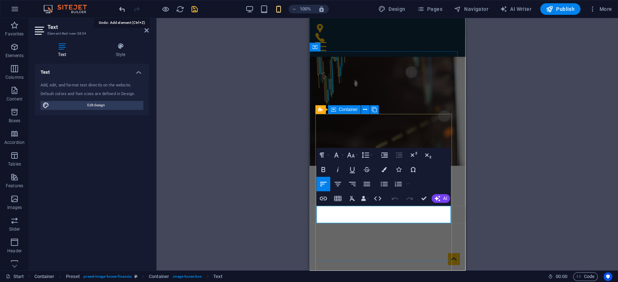
click at [121, 7] on icon "undo" at bounding box center [122, 9] width 8 height 8
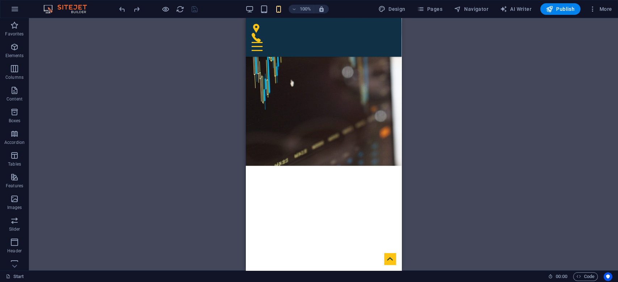
scroll to position [2759, 0]
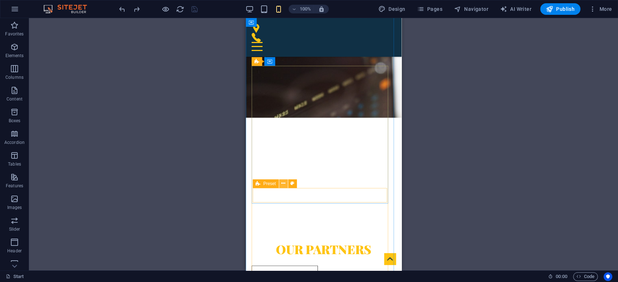
click at [284, 182] on icon at bounding box center [283, 184] width 4 height 8
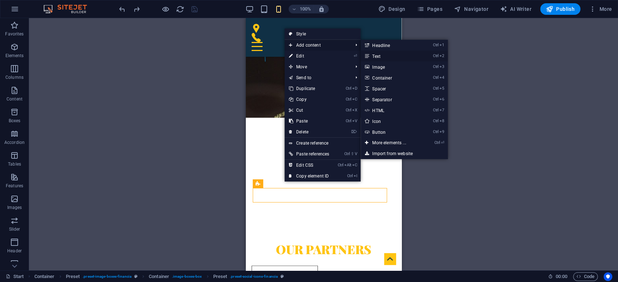
click at [374, 54] on link "Ctrl 2 Text" at bounding box center [391, 56] width 60 height 11
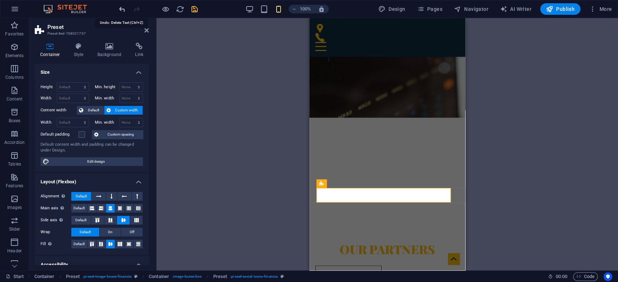
click at [122, 7] on icon "undo" at bounding box center [122, 9] width 8 height 8
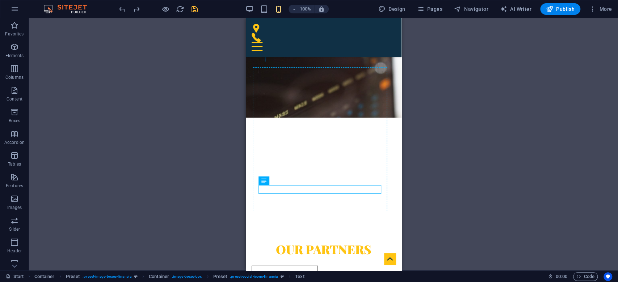
drag, startPoint x: 272, startPoint y: 188, endPoint x: 338, endPoint y: 204, distance: 67.4
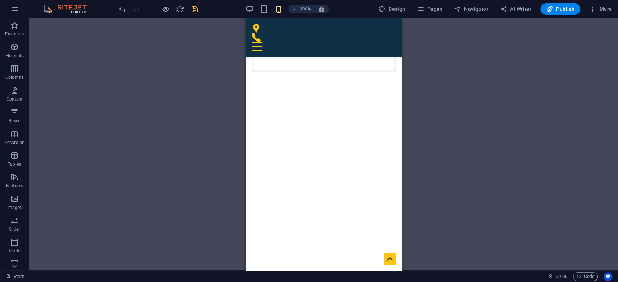
scroll to position [2575, 0]
click at [118, 5] on span "undo" at bounding box center [122, 9] width 9 height 8
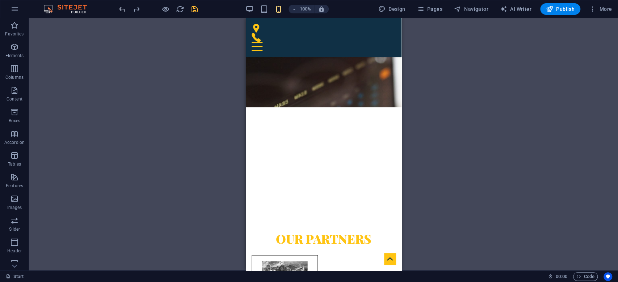
scroll to position [2804, 0]
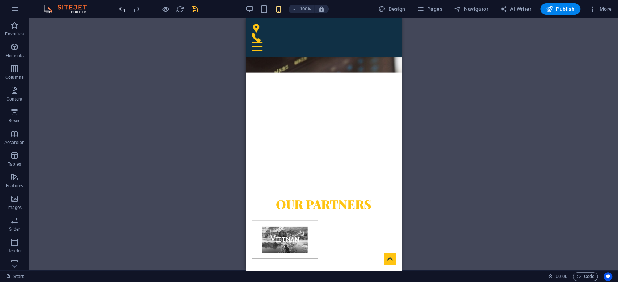
click at [126, 10] on span "undo" at bounding box center [122, 9] width 9 height 8
click at [284, 139] on icon at bounding box center [283, 139] width 4 height 8
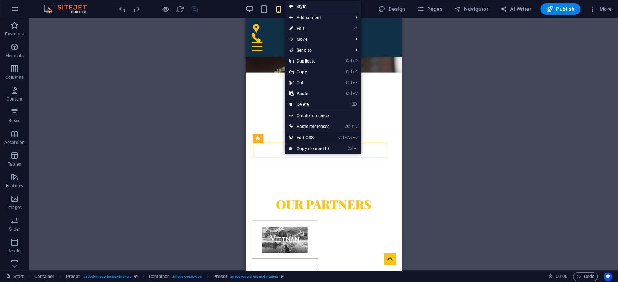
click at [296, 137] on link "Ctrl Alt C Edit CSS" at bounding box center [309, 138] width 49 height 11
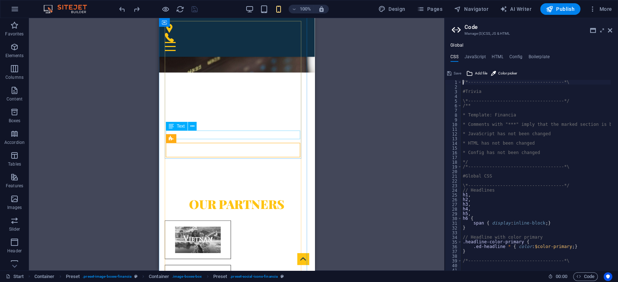
type textarea "@include social-icons("
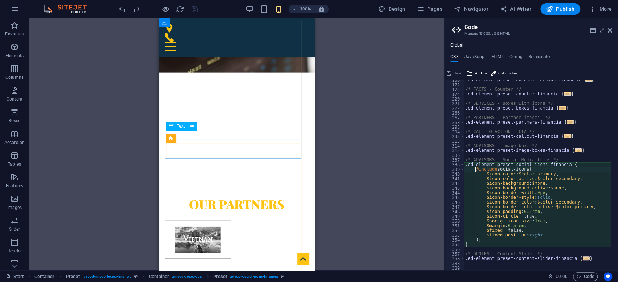
scroll to position [303, 0]
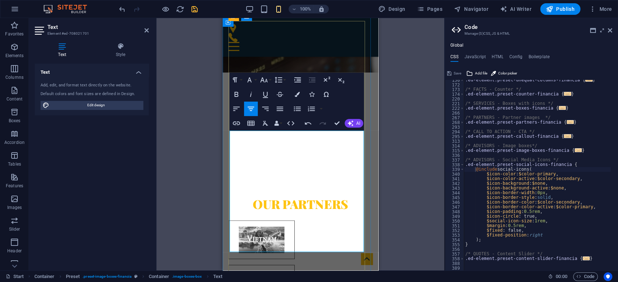
scroll to position [3015, 1]
click at [282, 109] on icon "button" at bounding box center [280, 109] width 7 height 4
click at [195, 6] on icon "save" at bounding box center [194, 9] width 8 height 8
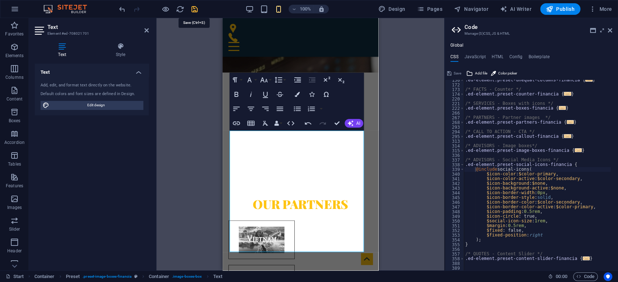
checkbox input "false"
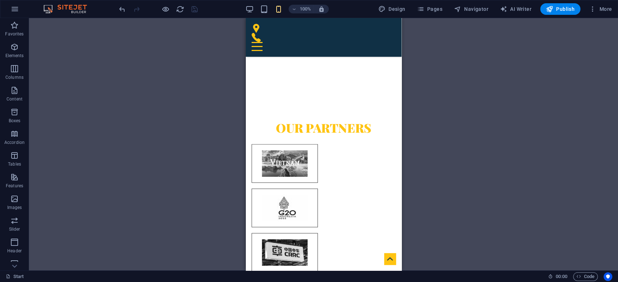
scroll to position [2867, 0]
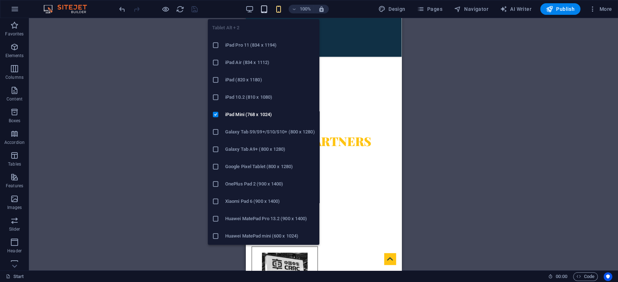
click at [262, 11] on icon "button" at bounding box center [264, 9] width 8 height 8
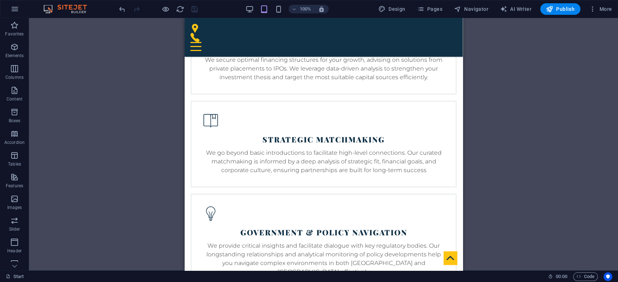
scroll to position [1697, 0]
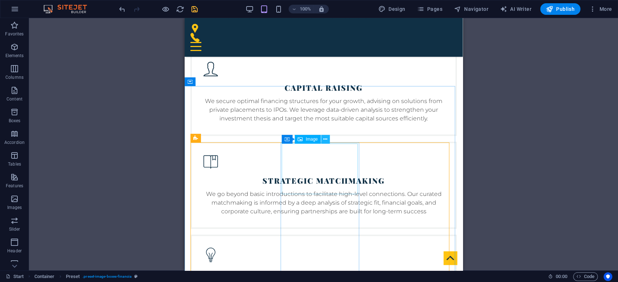
click at [324, 139] on icon at bounding box center [325, 140] width 4 height 8
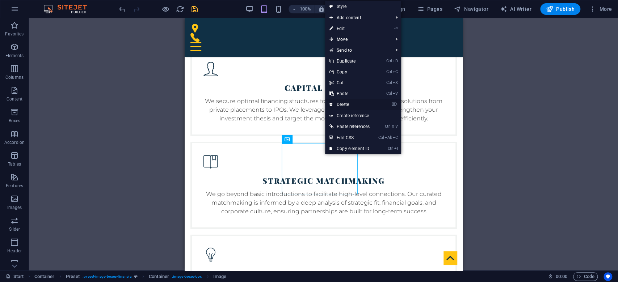
click at [344, 104] on link "⌦ Delete" at bounding box center [349, 104] width 49 height 11
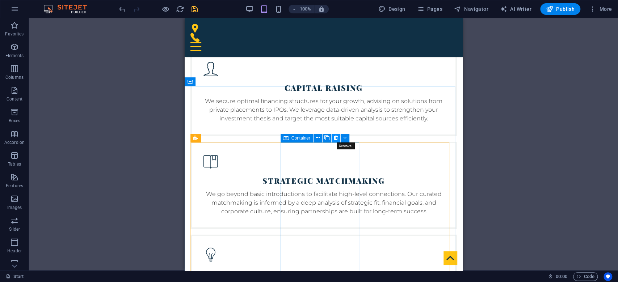
click at [336, 139] on icon at bounding box center [336, 138] width 4 height 8
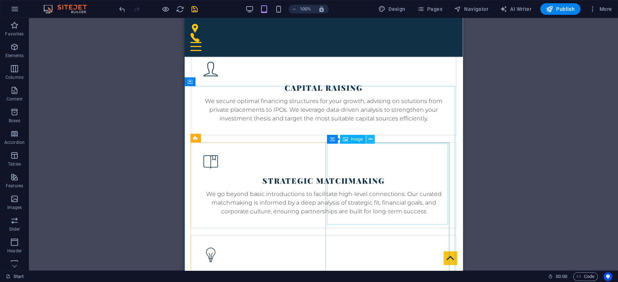
click at [367, 138] on button at bounding box center [370, 139] width 9 height 9
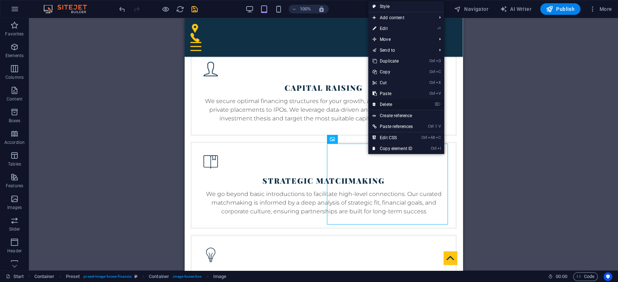
click at [386, 106] on link "⌦ Delete" at bounding box center [392, 104] width 49 height 11
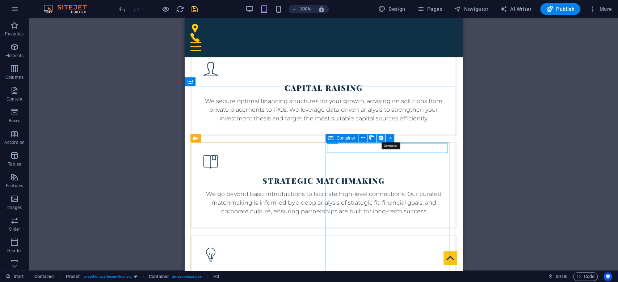
click at [379, 138] on icon at bounding box center [381, 138] width 4 height 8
click at [382, 138] on icon at bounding box center [381, 138] width 4 height 8
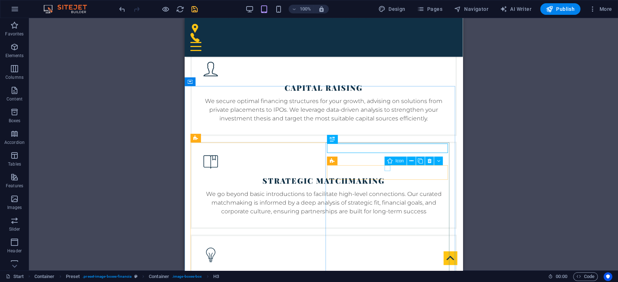
click at [388, 165] on icon at bounding box center [389, 161] width 5 height 9
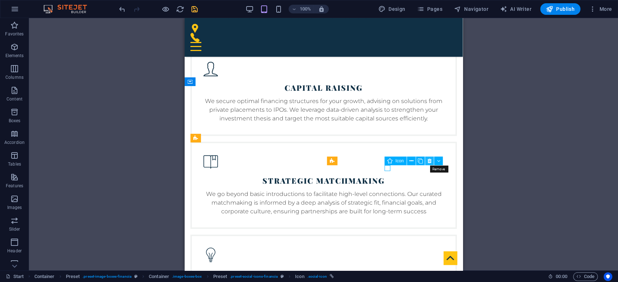
click at [429, 161] on icon at bounding box center [429, 161] width 4 height 8
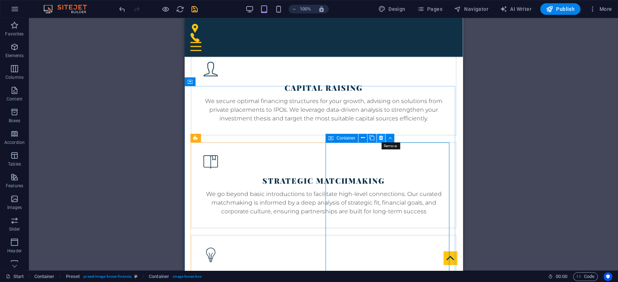
click at [381, 137] on icon at bounding box center [381, 138] width 4 height 8
click at [381, 139] on icon at bounding box center [381, 138] width 4 height 8
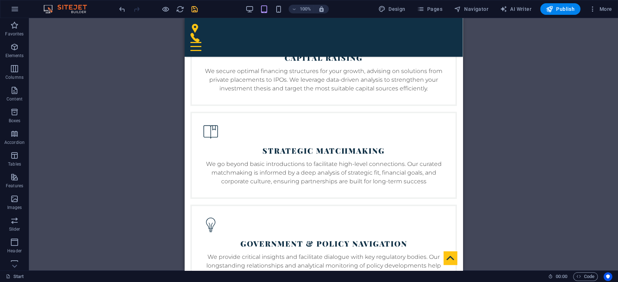
scroll to position [1718, 0]
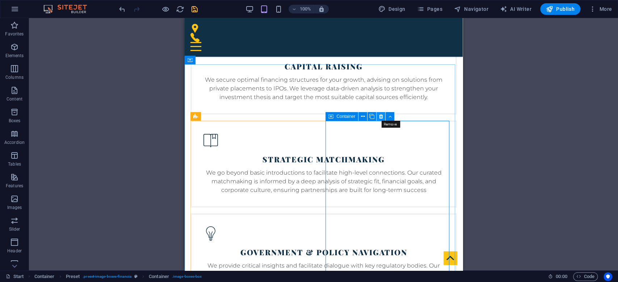
click at [382, 118] on icon at bounding box center [381, 117] width 4 height 8
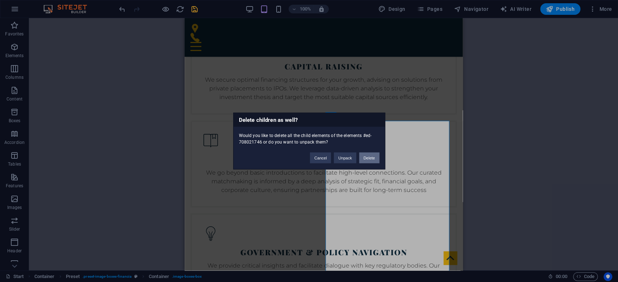
click at [362, 154] on button "Delete" at bounding box center [369, 158] width 20 height 11
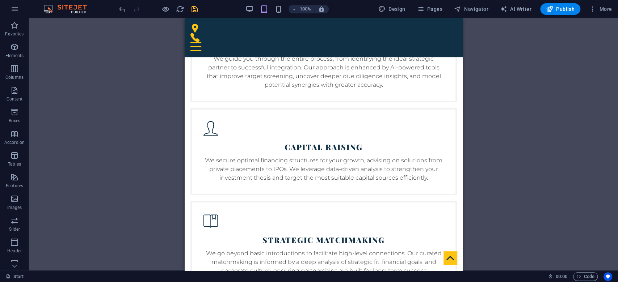
scroll to position [1633, 0]
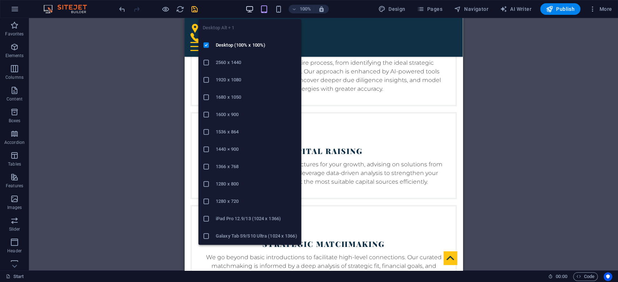
click at [252, 9] on icon "button" at bounding box center [249, 9] width 8 height 8
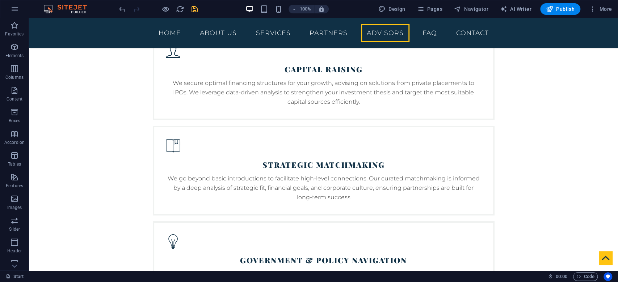
scroll to position [1713, 0]
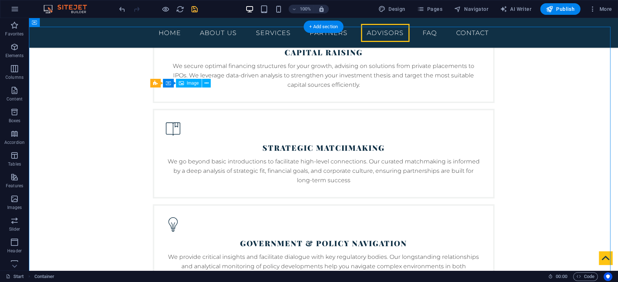
drag, startPoint x: 220, startPoint y: 116, endPoint x: 303, endPoint y: 119, distance: 82.2
click at [203, 80] on button at bounding box center [206, 83] width 9 height 9
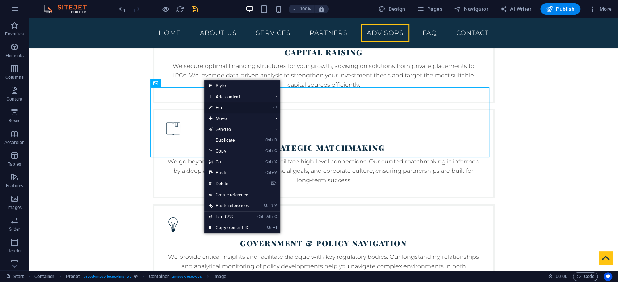
click at [218, 105] on link "⏎ Edit" at bounding box center [228, 107] width 49 height 11
select select "px"
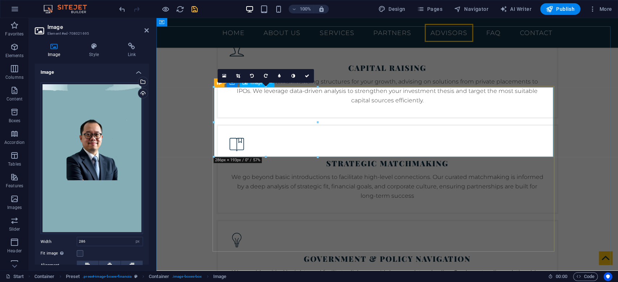
scroll to position [1744, 0]
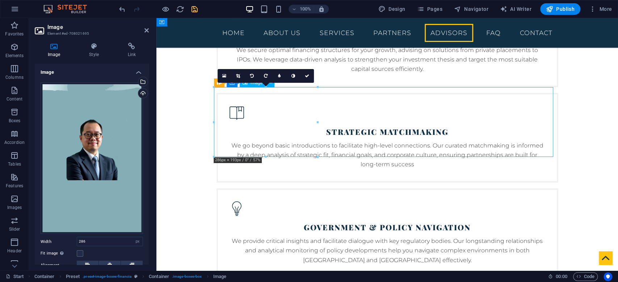
drag, startPoint x: 226, startPoint y: 108, endPoint x: 363, endPoint y: 119, distance: 137.7
drag, startPoint x: 301, startPoint y: 120, endPoint x: 329, endPoint y: 120, distance: 28.2
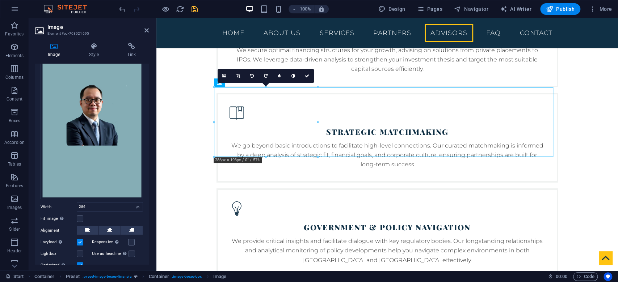
scroll to position [36, 0]
click at [114, 228] on button at bounding box center [110, 229] width 22 height 9
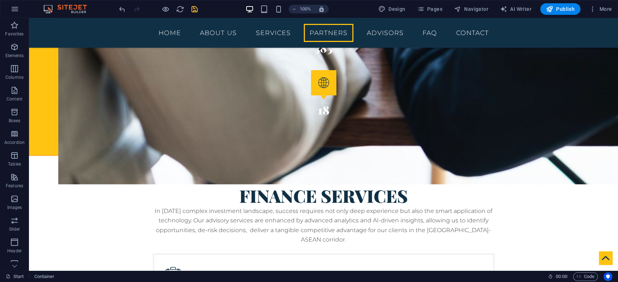
scroll to position [1328, 0]
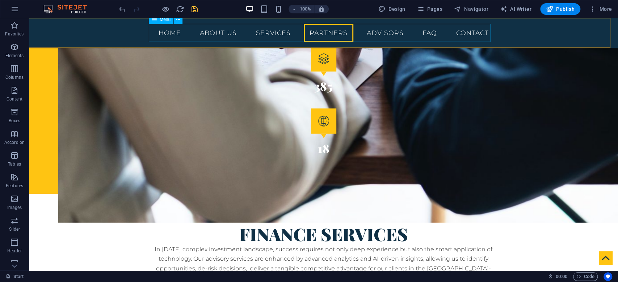
click at [387, 33] on nav "Home About us Services Partners Advisors FAQ Contact" at bounding box center [324, 33] width 342 height 18
select select
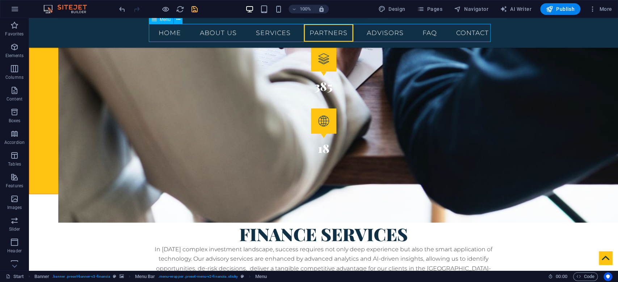
select select
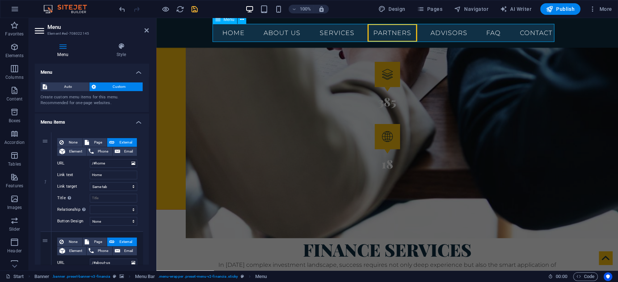
click at [452, 34] on nav "Home About us Services Partners Advisors FAQ Contact" at bounding box center [388, 33] width 342 height 18
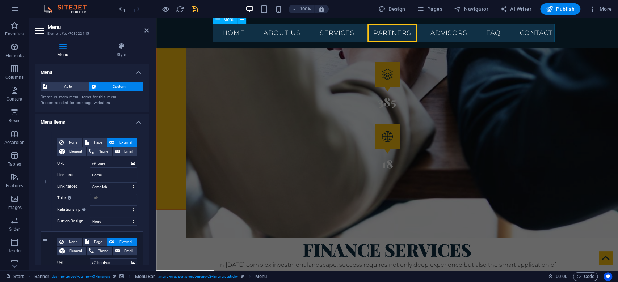
click at [488, 32] on nav "Home About us Services Partners Advisors FAQ Contact" at bounding box center [388, 33] width 342 height 18
drag, startPoint x: 149, startPoint y: 97, endPoint x: 149, endPoint y: 119, distance: 22.8
click at [149, 119] on div "Menu Style Menu Auto Custom Create custom menu items for this menu. Recommended…" at bounding box center [92, 154] width 126 height 234
drag, startPoint x: 147, startPoint y: 110, endPoint x: 148, endPoint y: 134, distance: 24.3
click at [148, 134] on div "Menu Auto Custom Create custom menu items for this menu. Recommended for one-pa…" at bounding box center [92, 164] width 114 height 201
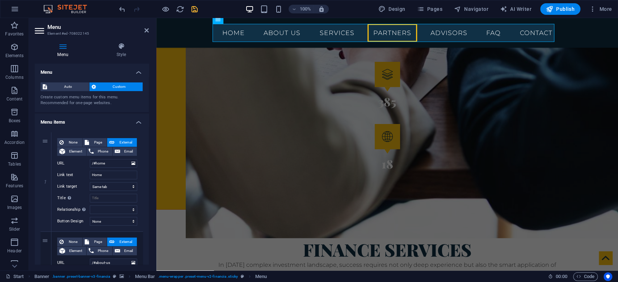
drag, startPoint x: 147, startPoint y: 107, endPoint x: 151, endPoint y: 173, distance: 66.4
click at [151, 173] on div "Menu Style Menu Auto Custom Create custom menu items for this menu. Recommended…" at bounding box center [92, 154] width 126 height 234
click at [64, 46] on icon at bounding box center [63, 46] width 56 height 7
click at [437, 34] on nav "Home About us Services Partners Advisors FAQ Contact" at bounding box center [388, 33] width 342 height 18
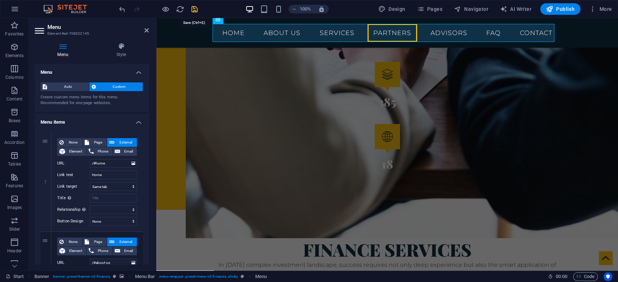
click at [194, 9] on icon "save" at bounding box center [194, 9] width 8 height 8
checkbox input "false"
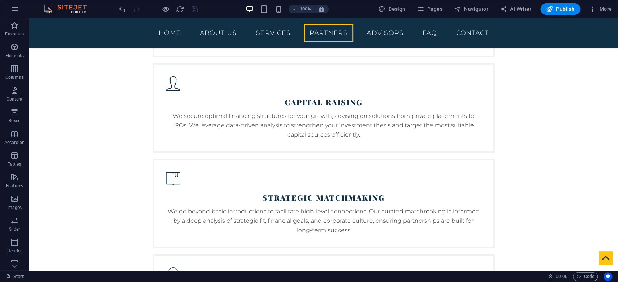
scroll to position [1620, 0]
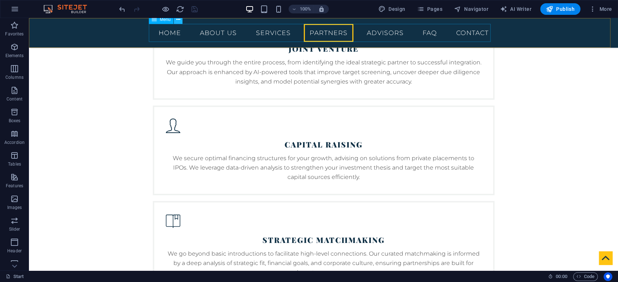
click at [180, 21] on icon at bounding box center [178, 20] width 4 height 8
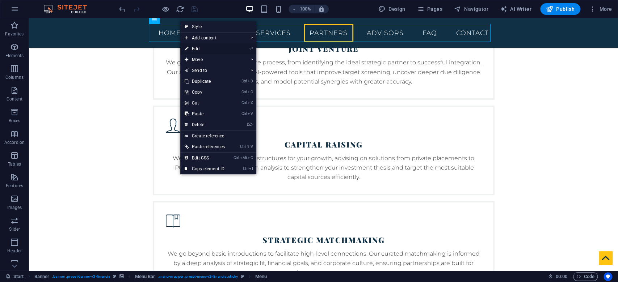
click at [194, 47] on link "⏎ Edit" at bounding box center [204, 48] width 49 height 11
select select
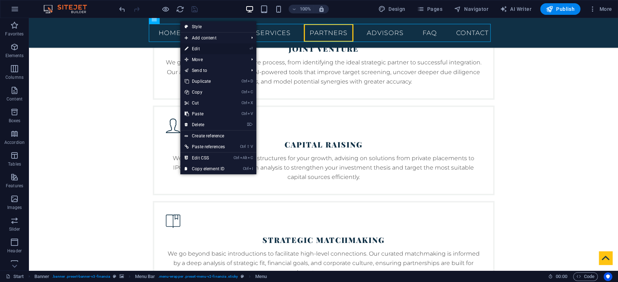
select select
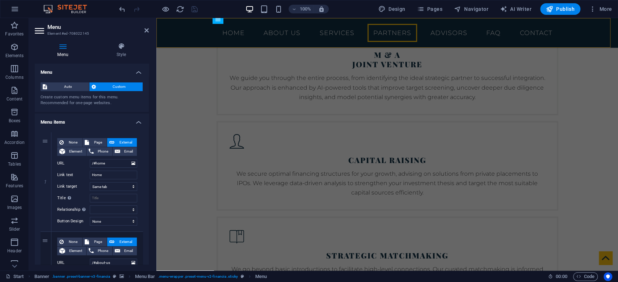
scroll to position [1652, 0]
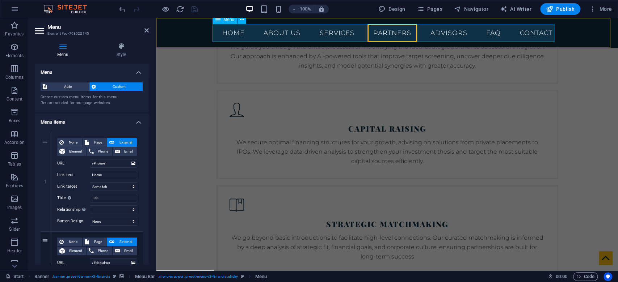
click at [442, 30] on nav "Home About us Services Partners Advisors FAQ Contact" at bounding box center [388, 33] width 342 height 18
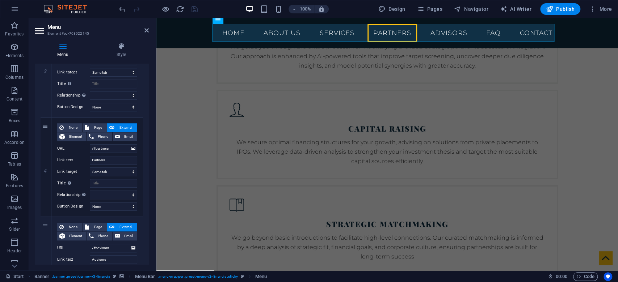
scroll to position [344, 0]
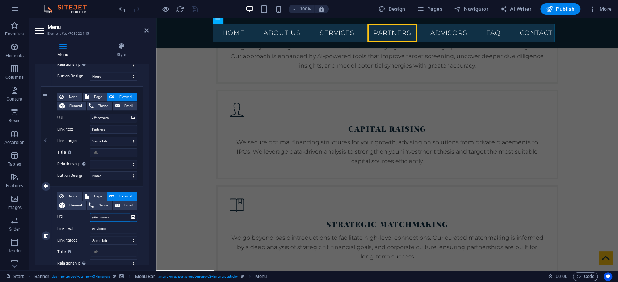
click at [119, 216] on input "/#advisors" at bounding box center [113, 217] width 47 height 9
type input "/#advisor"
select select
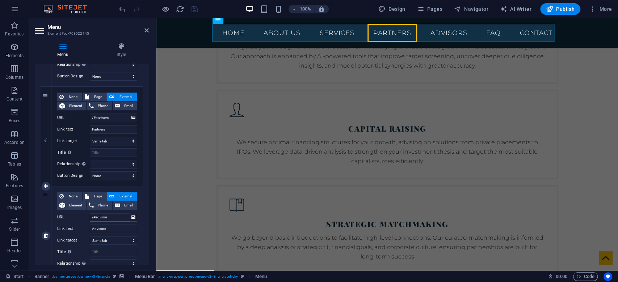
select select
type input "/#advisor"
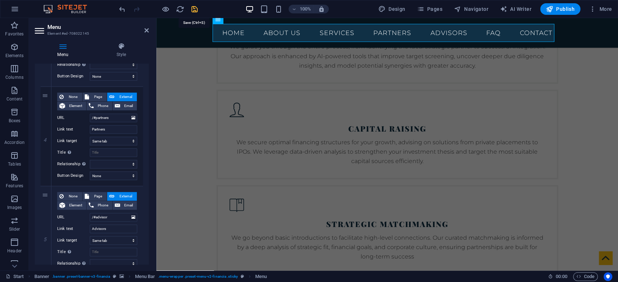
click at [194, 8] on icon "save" at bounding box center [194, 9] width 8 height 8
checkbox input "false"
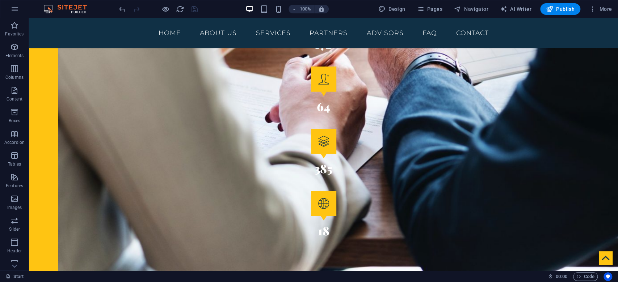
scroll to position [1242, 0]
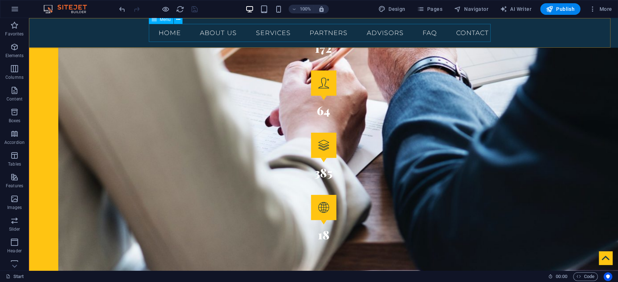
click at [395, 31] on nav "Home About us Services Partners Advisors FAQ Contact" at bounding box center [324, 33] width 342 height 18
select select
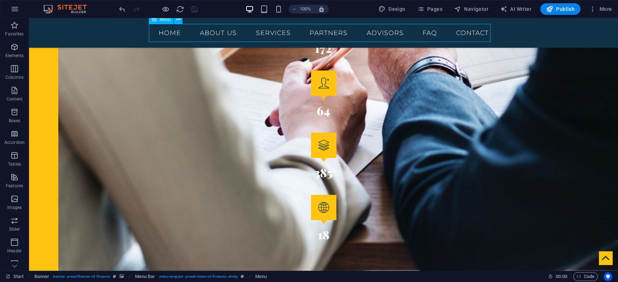
select select
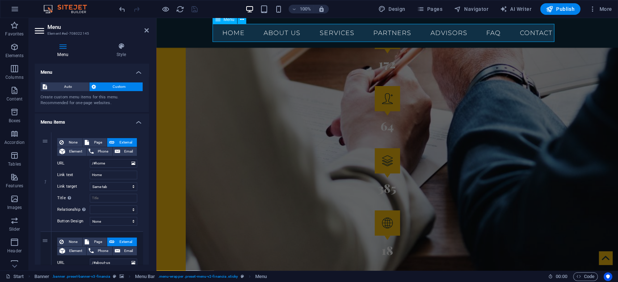
click at [442, 31] on nav "Home About us Services Partners Advisors FAQ Contact" at bounding box center [388, 33] width 342 height 18
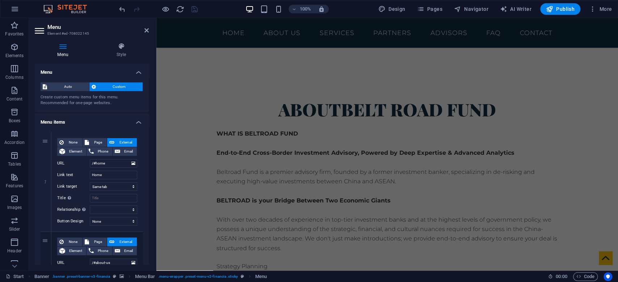
scroll to position [289, 0]
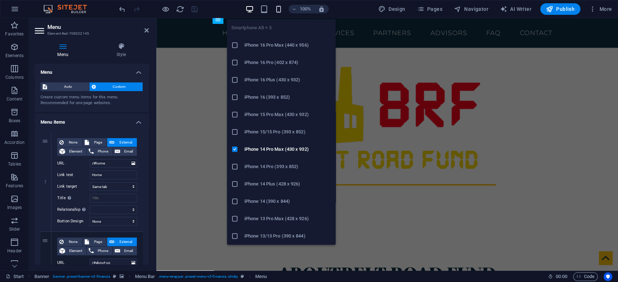
click at [282, 9] on icon "button" at bounding box center [278, 9] width 8 height 8
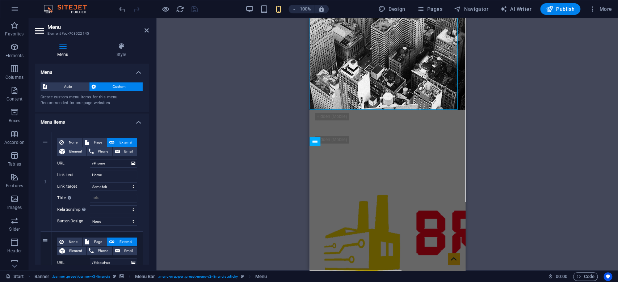
scroll to position [149, 0]
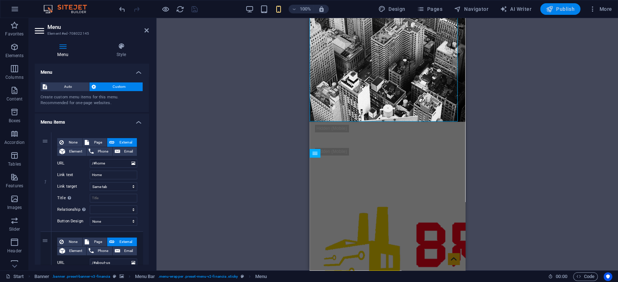
click at [554, 9] on span "Publish" at bounding box center [560, 8] width 29 height 7
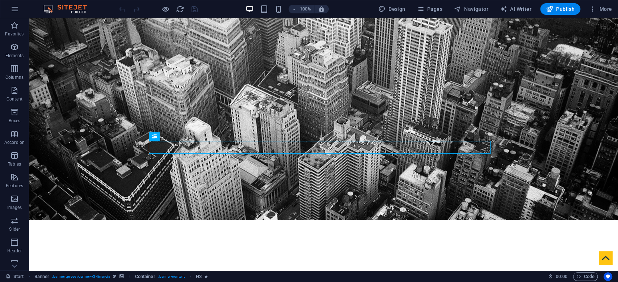
scroll to position [55, 0]
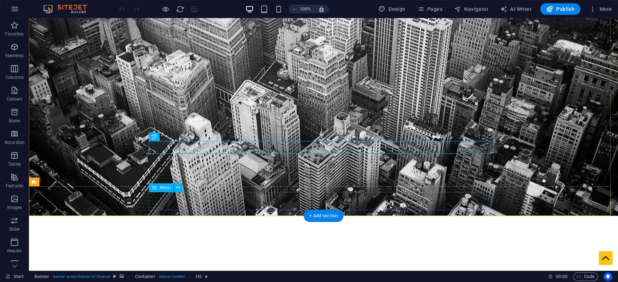
select select
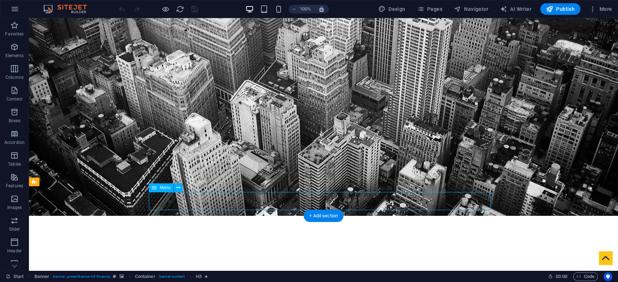
select select
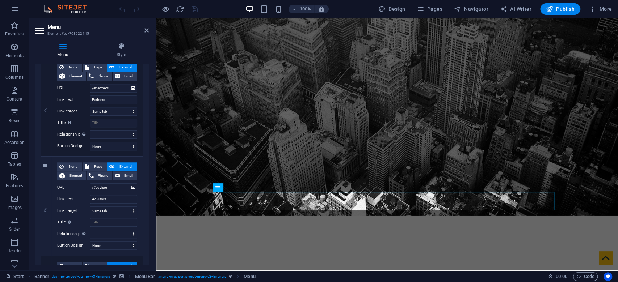
scroll to position [383, 0]
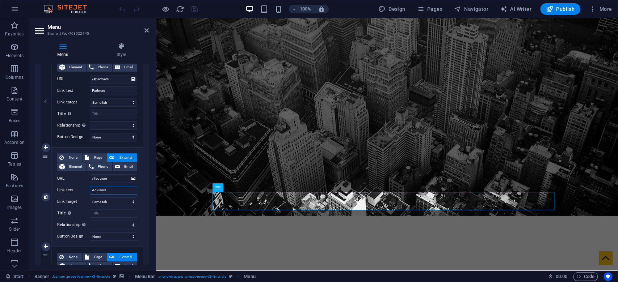
click at [121, 190] on input "Advisors" at bounding box center [113, 190] width 47 height 9
type input "Advisor"
select select
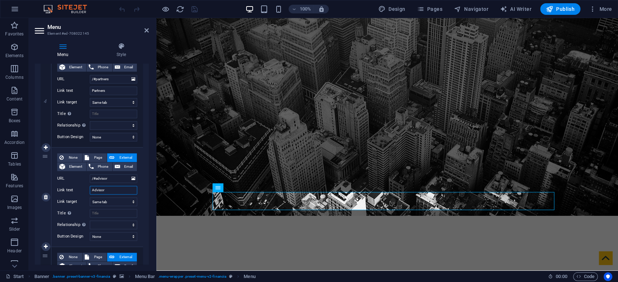
select select
type input "Advisor"
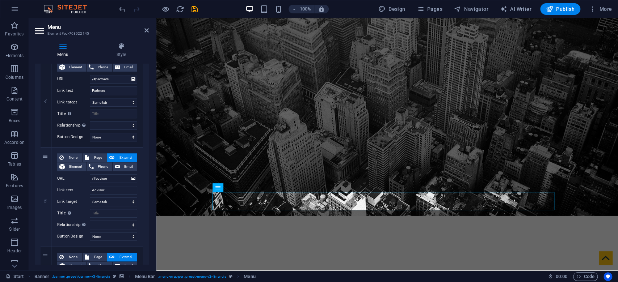
drag, startPoint x: 147, startPoint y: 188, endPoint x: 147, endPoint y: 215, distance: 27.2
click at [147, 215] on div "1 None Page External Element Phone Email Page Start Subpage Legal Notice Privac…" at bounding box center [92, 98] width 114 height 708
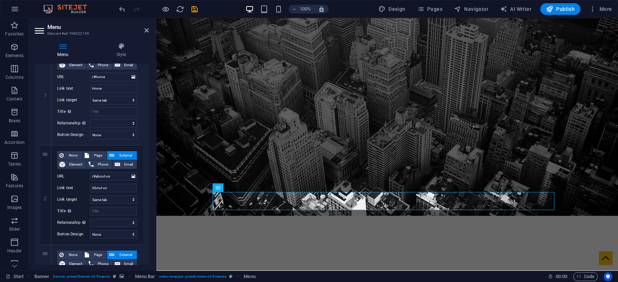
scroll to position [0, 0]
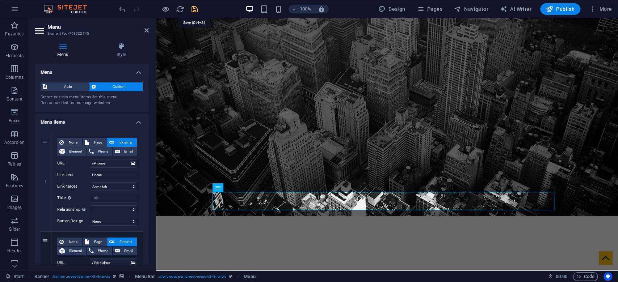
click at [193, 12] on icon "save" at bounding box center [194, 9] width 8 height 8
checkbox input "false"
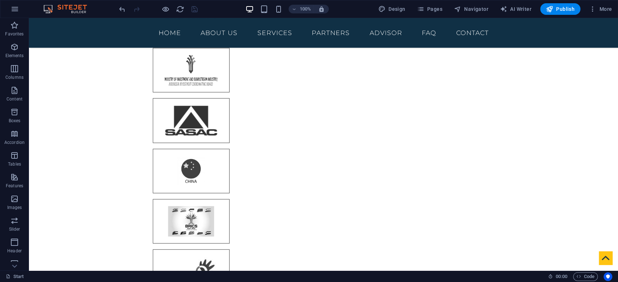
scroll to position [2843, 0]
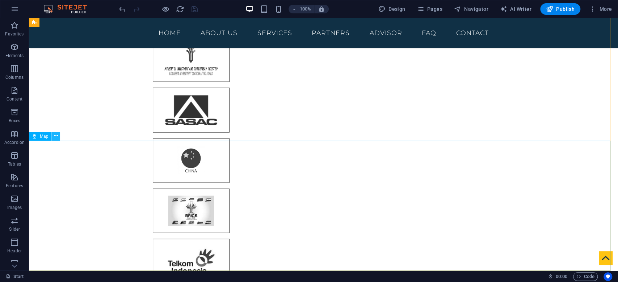
click at [56, 135] on icon at bounding box center [56, 137] width 4 height 8
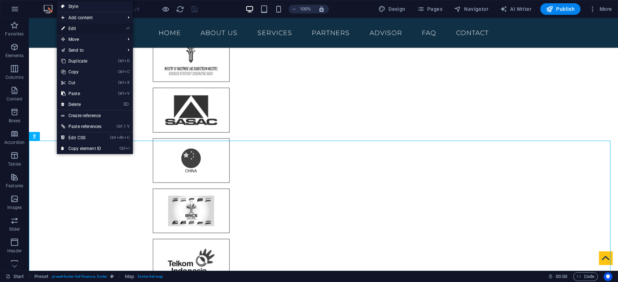
click at [77, 27] on link "⏎ Edit" at bounding box center [81, 28] width 49 height 11
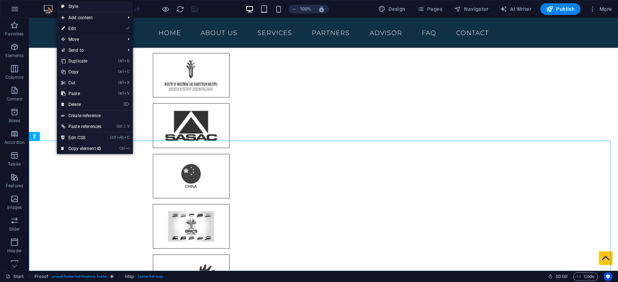
select select "1"
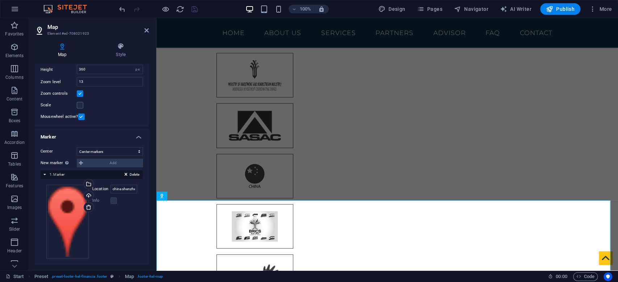
scroll to position [67, 0]
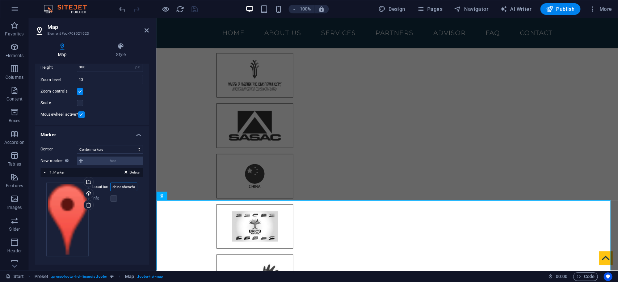
click at [129, 185] on input "china shenzhen stock exchange" at bounding box center [123, 187] width 27 height 9
type input "china shanghai stock exchange"
click at [190, 13] on div at bounding box center [158, 9] width 81 height 12
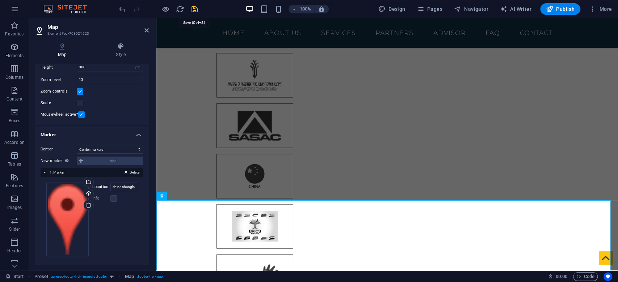
click at [195, 9] on icon "save" at bounding box center [194, 9] width 8 height 8
checkbox input "false"
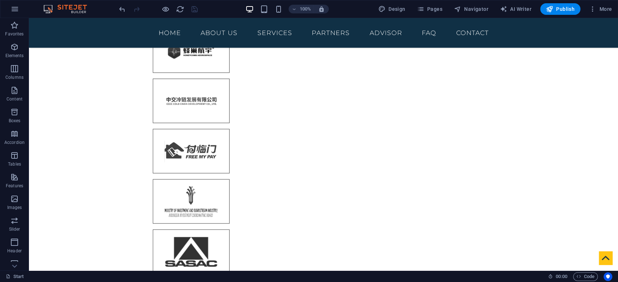
scroll to position [2714, 0]
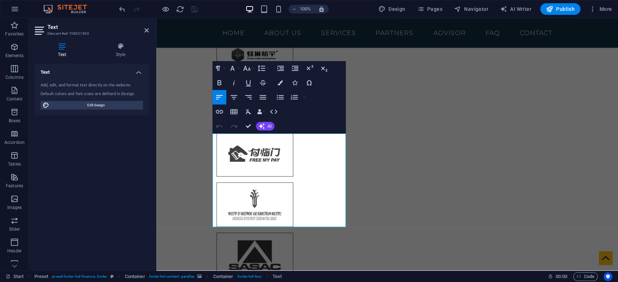
scroll to position [2774, 0]
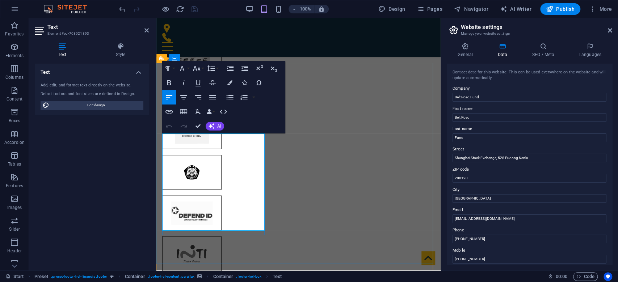
scroll to position [2894, 0]
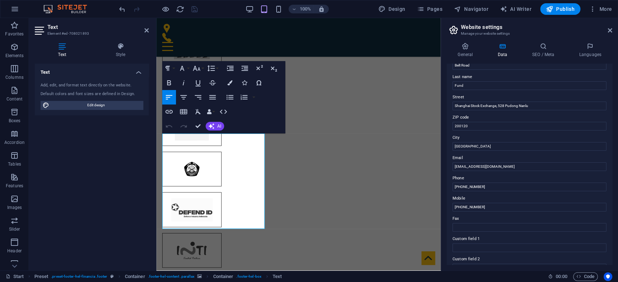
scroll to position [53, 0]
click at [462, 198] on label "Mobile" at bounding box center [530, 197] width 154 height 9
click at [462, 202] on input "[PHONE_NUMBER]" at bounding box center [530, 206] width 154 height 9
drag, startPoint x: 612, startPoint y: 179, endPoint x: 613, endPoint y: 210, distance: 31.2
click at [613, 210] on div "General Data SEO / Meta Languages Website name [DOMAIN_NAME] Logo Drag files he…" at bounding box center [529, 154] width 177 height 234
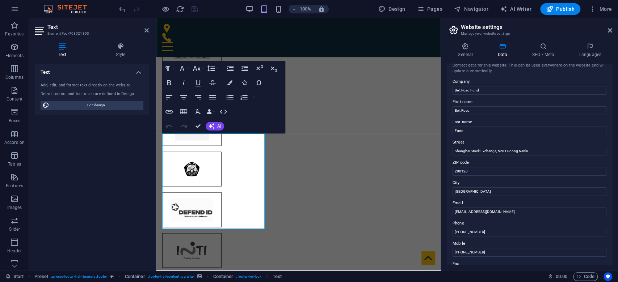
scroll to position [0, 0]
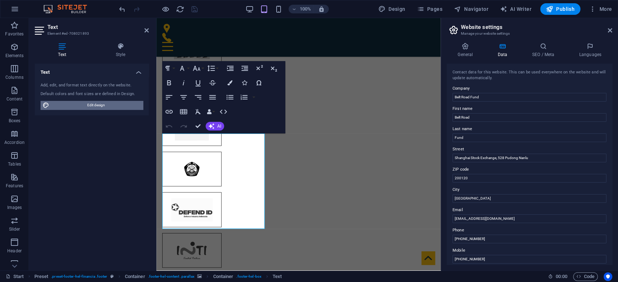
click at [105, 103] on span "Edit design" at bounding box center [95, 105] width 89 height 9
select select "rem"
select select "300"
select select "px"
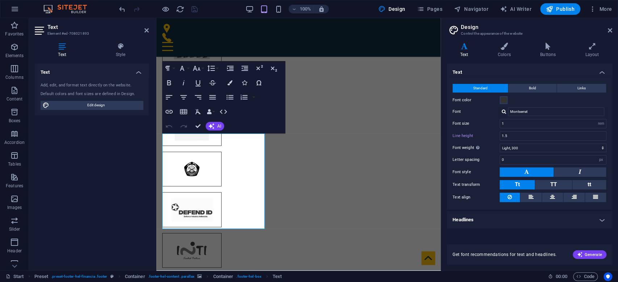
click at [602, 217] on h4 "Headlines" at bounding box center [529, 219] width 165 height 17
drag, startPoint x: 613, startPoint y: 145, endPoint x: 614, endPoint y: 158, distance: 13.1
click at [614, 158] on div "Variants Text Colors Buttons Layout Text Standard Bold Links Font color Font Mo…" at bounding box center [529, 154] width 177 height 234
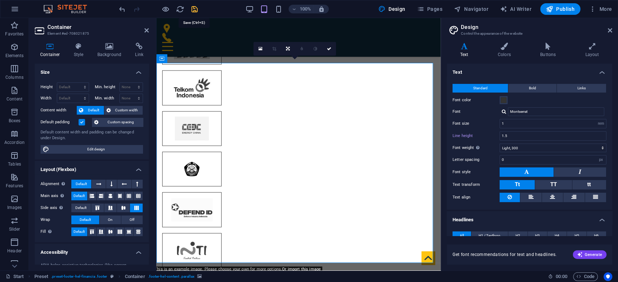
click at [194, 9] on icon "save" at bounding box center [194, 9] width 8 height 8
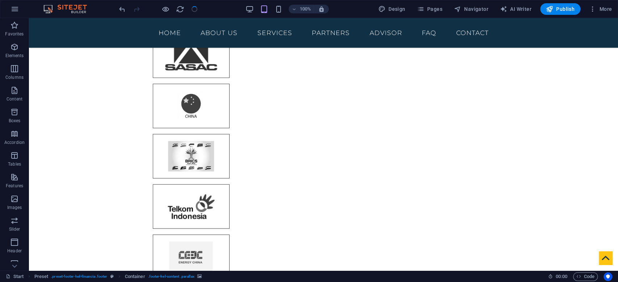
checkbox input "false"
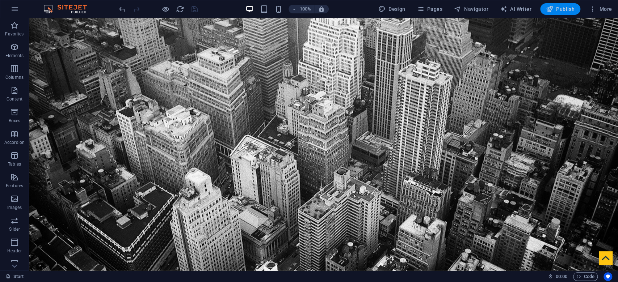
click at [555, 9] on span "Publish" at bounding box center [560, 8] width 29 height 7
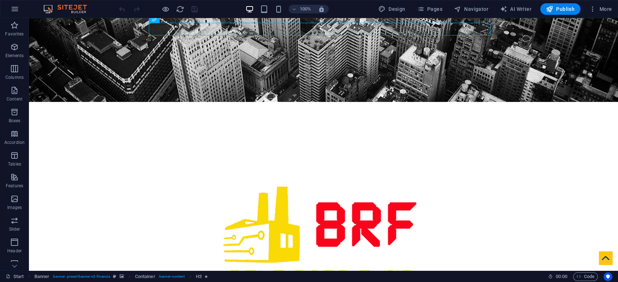
scroll to position [199, 0]
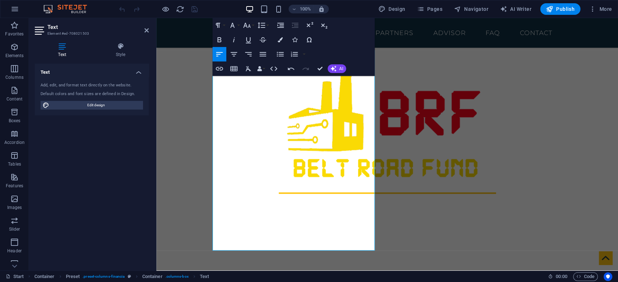
scroll to position [293, 0]
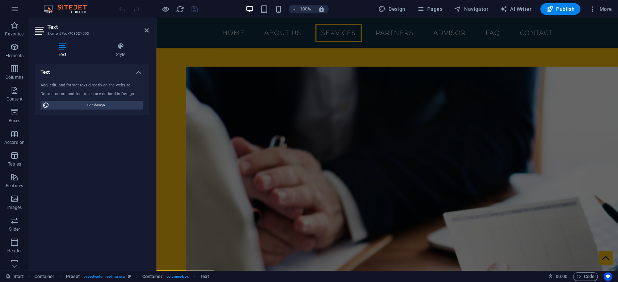
scroll to position [992, 0]
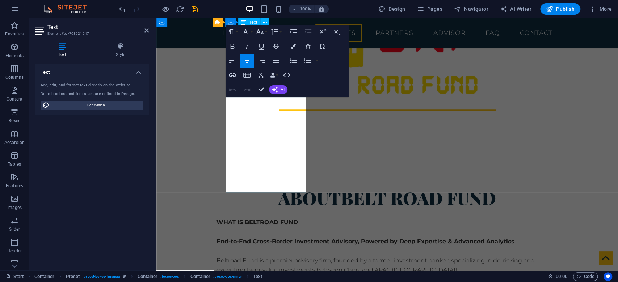
scroll to position [1008, 0]
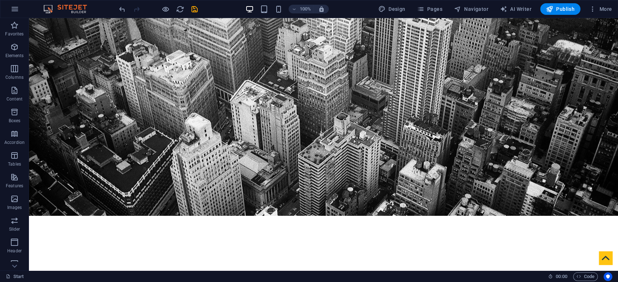
scroll to position [0, 0]
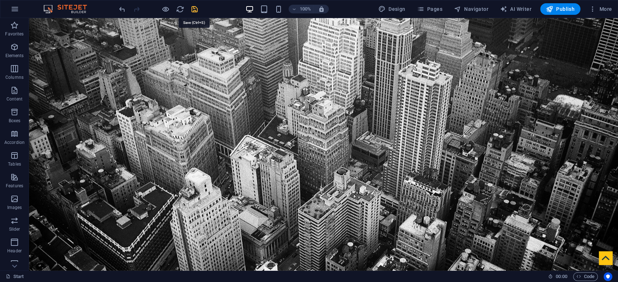
click at [195, 10] on icon "save" at bounding box center [194, 9] width 8 height 8
checkbox input "false"
click at [554, 3] on button "Publish" at bounding box center [560, 9] width 40 height 12
